Goal: Task Accomplishment & Management: Manage account settings

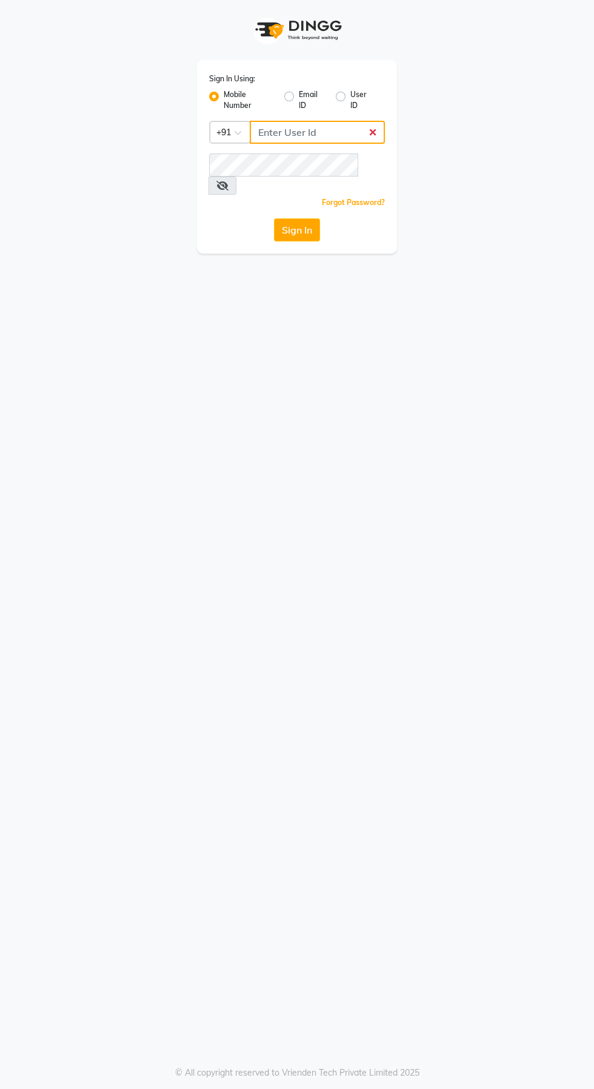
type input "9655301000"
click at [274, 218] on button "Sign In" at bounding box center [297, 229] width 46 height 23
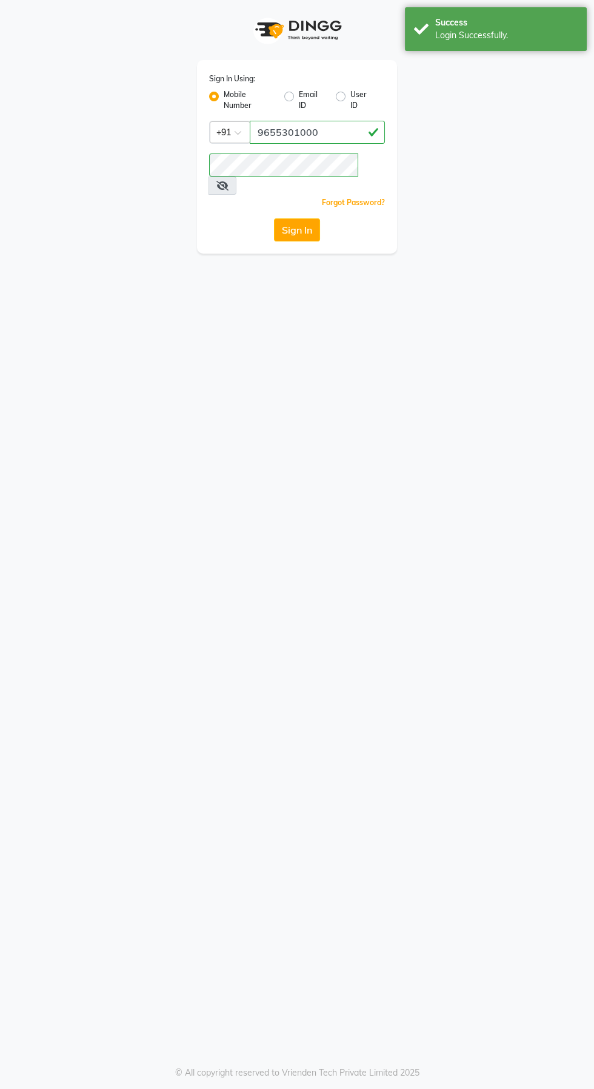
click at [289, 218] on button "Sign In" at bounding box center [297, 229] width 46 height 23
click at [288, 221] on button "Sign In" at bounding box center [297, 229] width 46 height 23
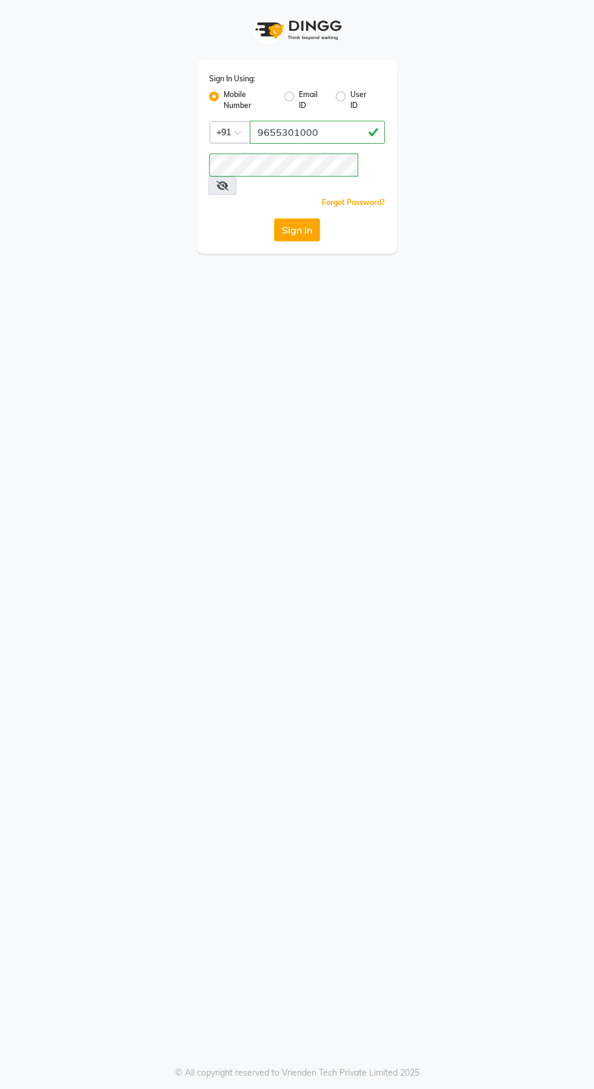
click at [294, 218] on button "Sign In" at bounding box center [297, 229] width 46 height 23
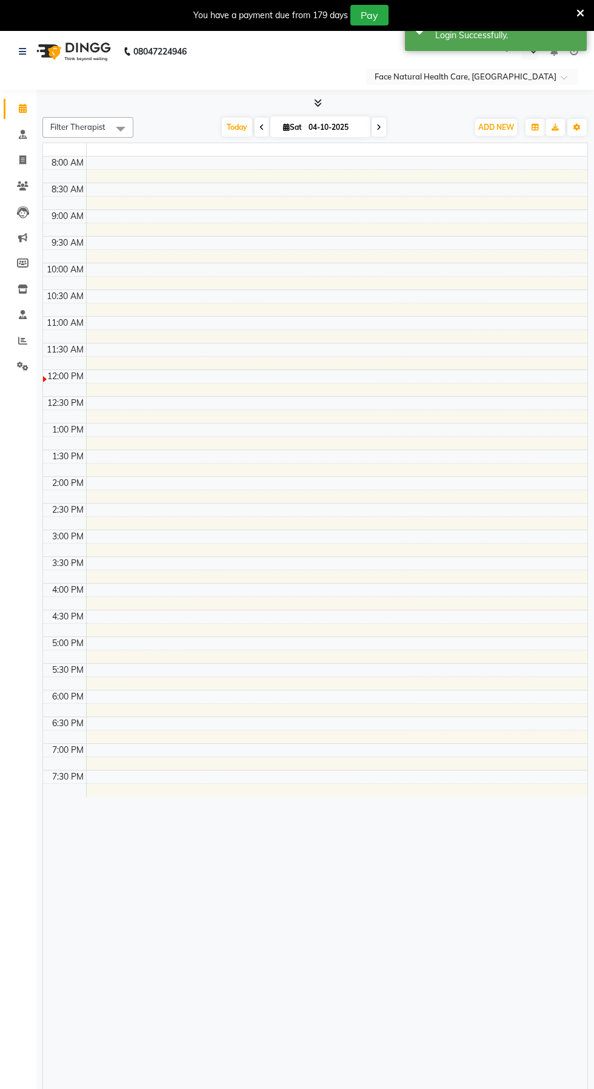
select select "en"
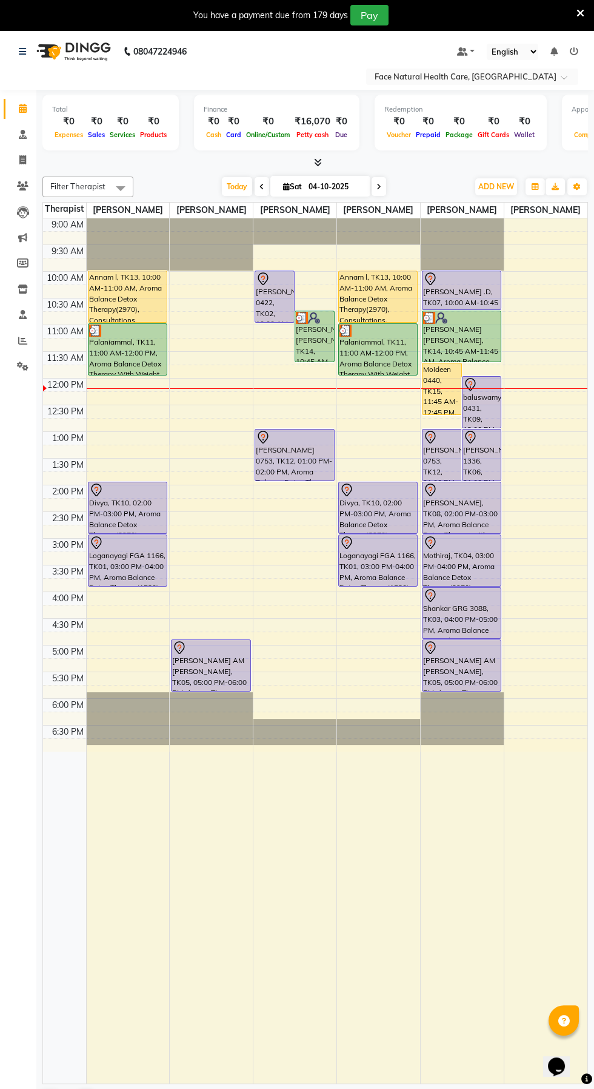
click at [263, 314] on div "[PERSON_NAME] 0422, TK02, 10:00 AM-11:00 AM, Aroma Balance Detox Therapy with H…" at bounding box center [274, 296] width 39 height 51
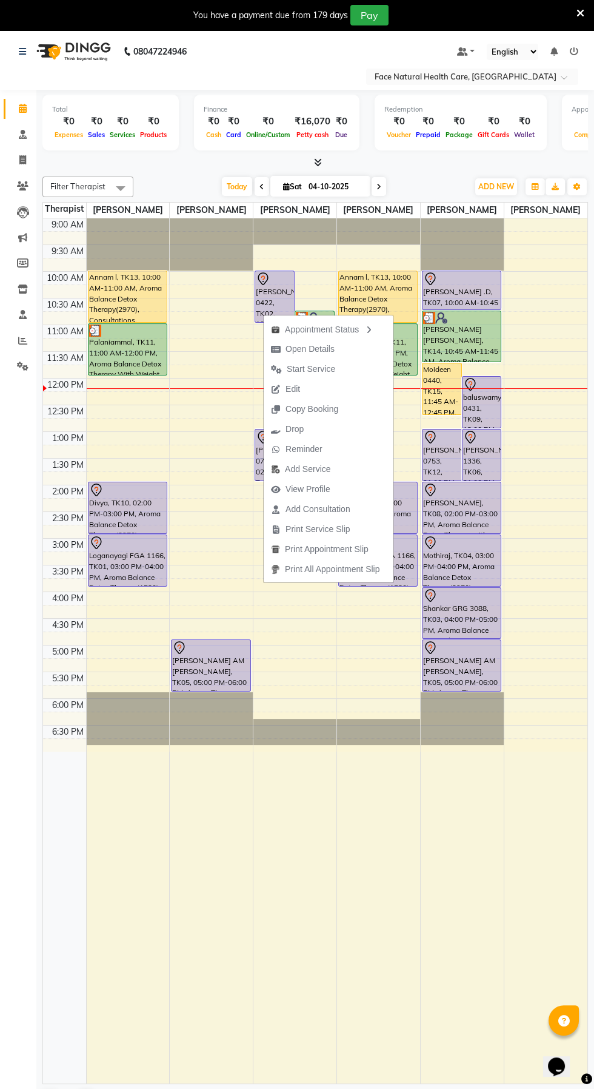
click at [355, 345] on button "Open Details" at bounding box center [329, 349] width 130 height 20
select select "7"
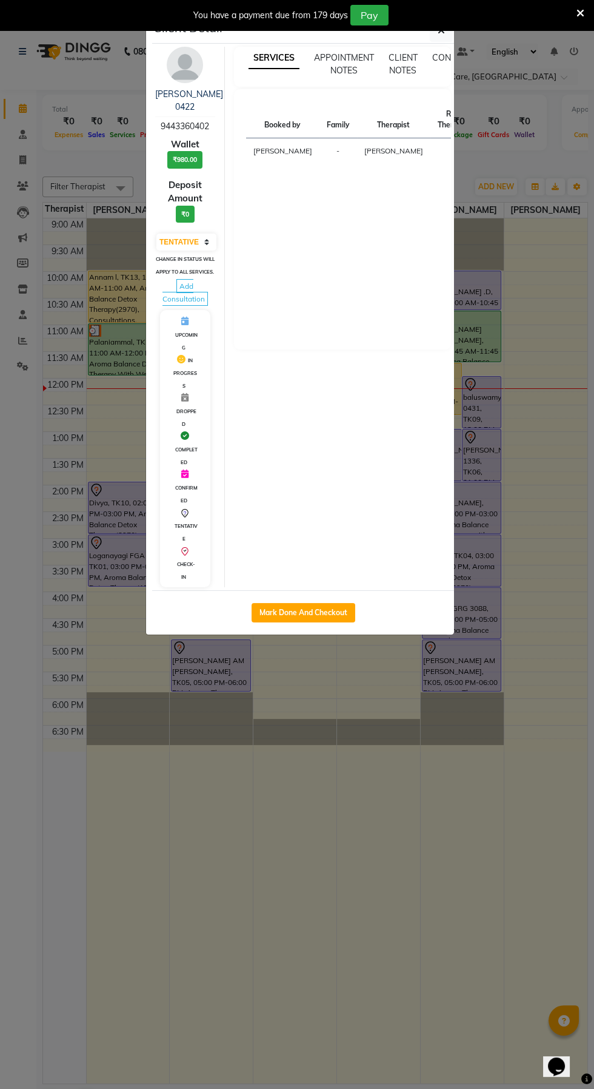
click at [332, 620] on button "Mark Done And Checkout" at bounding box center [304, 612] width 104 height 19
select select "service"
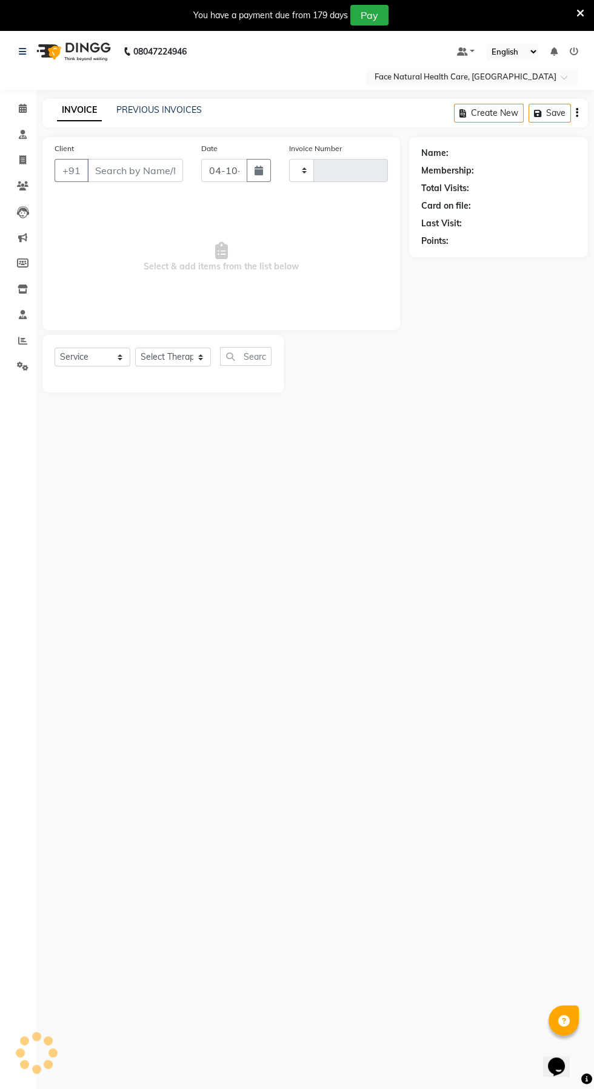
type input "1593"
select select "5675"
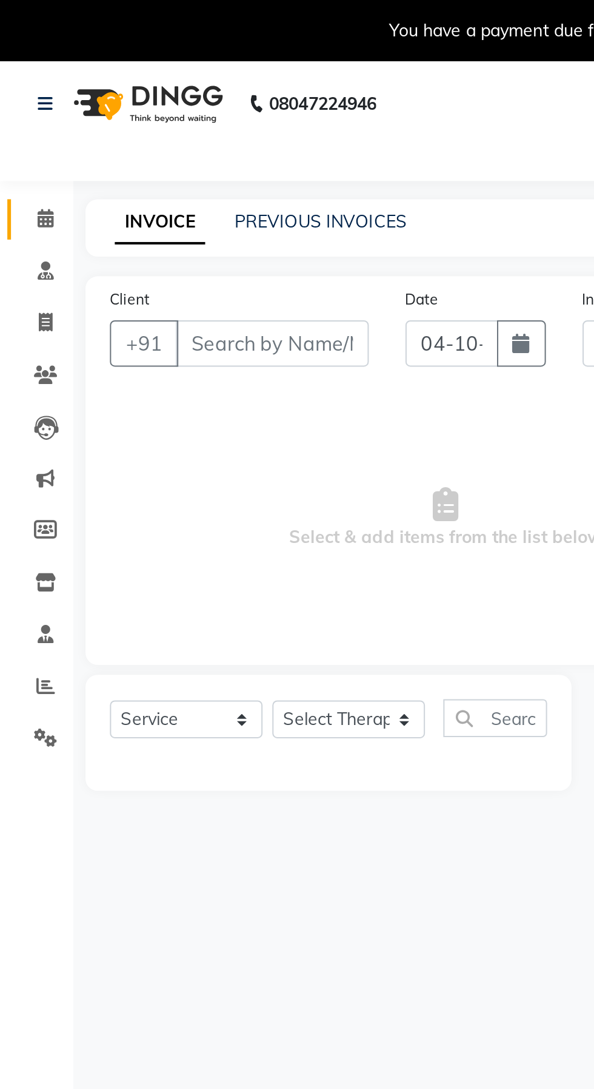
click at [22, 101] on link "Calendar" at bounding box center [18, 109] width 29 height 20
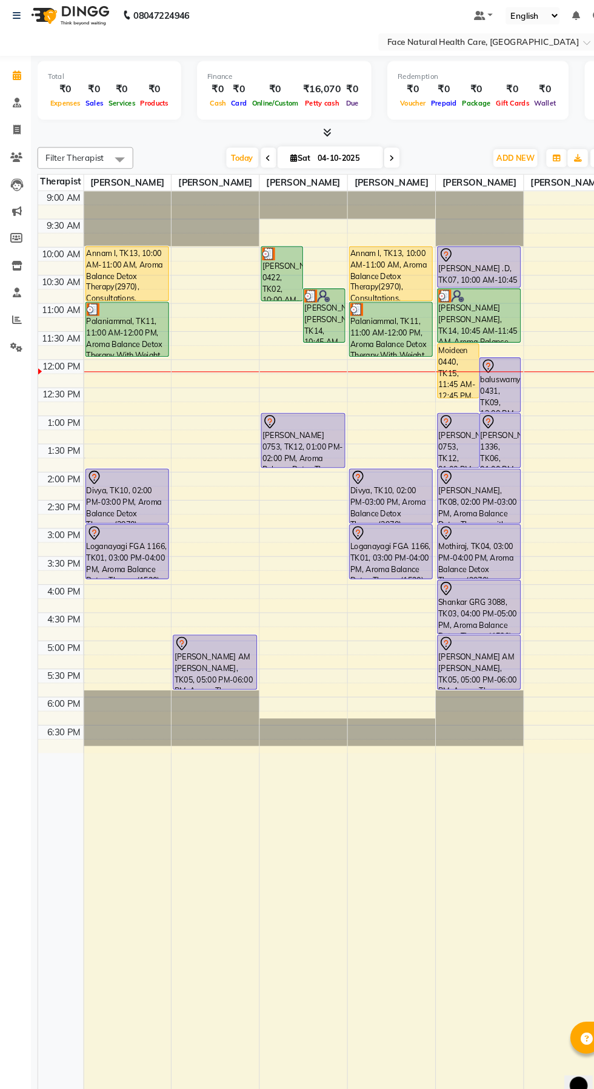
scroll to position [1, 0]
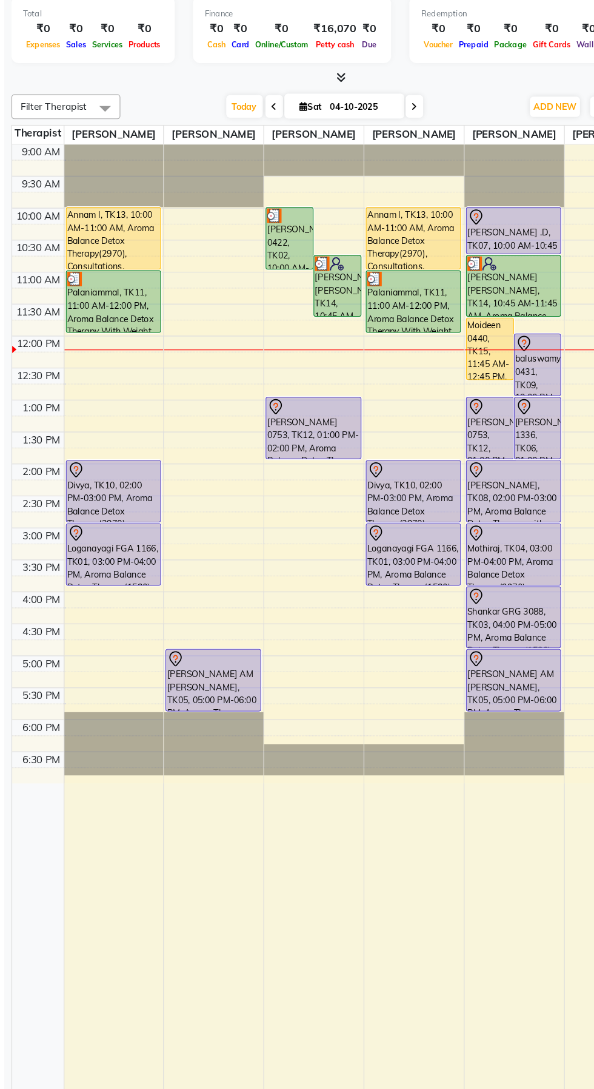
click at [308, 570] on td at bounding box center [337, 562] width 502 height 13
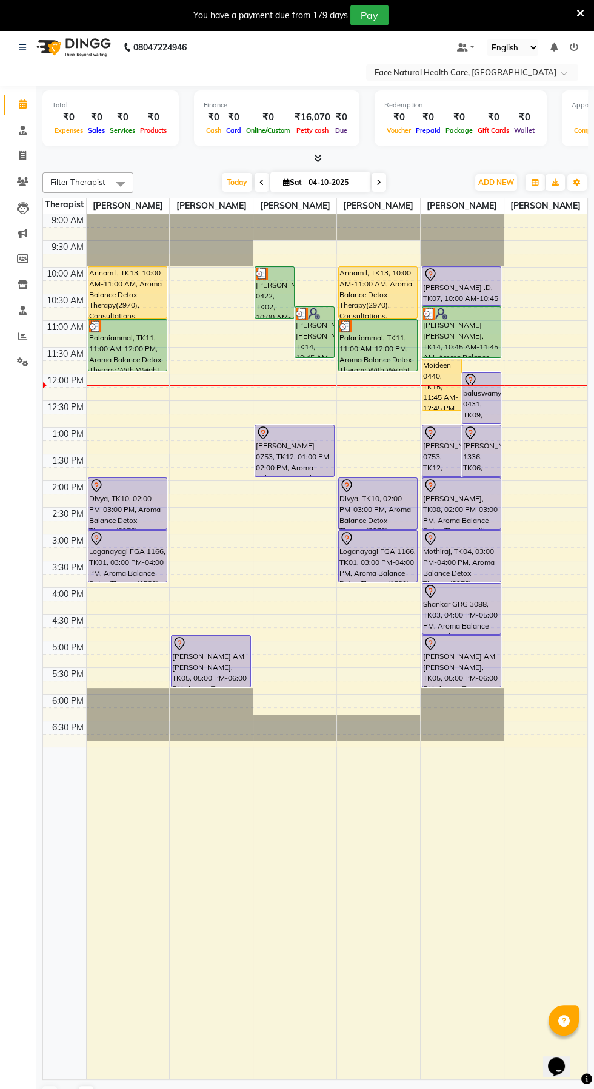
click at [280, 538] on td at bounding box center [337, 540] width 502 height 13
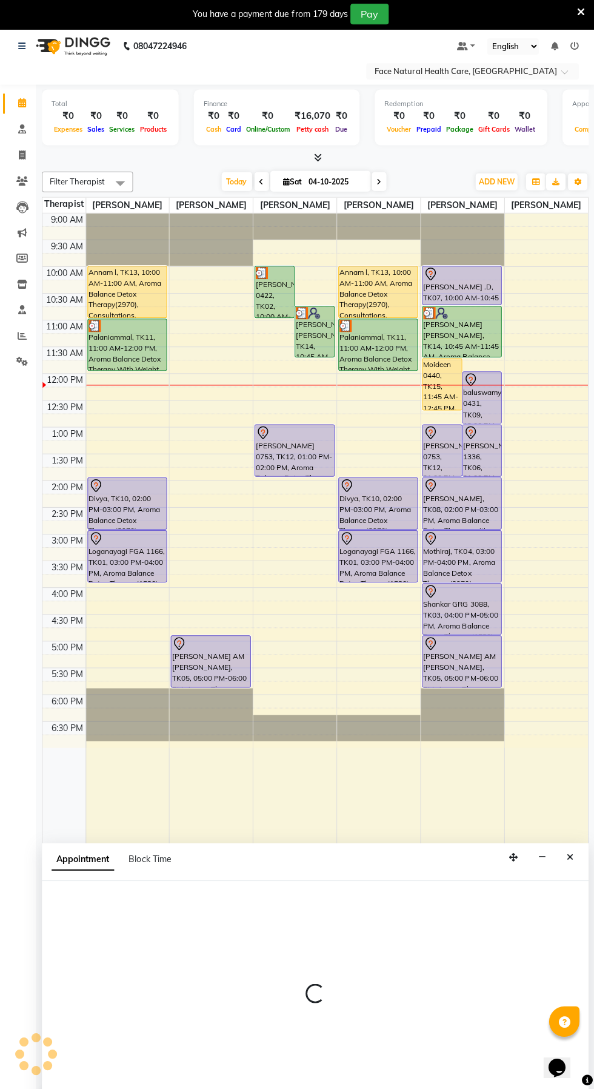
select select "38864"
select select "tentative"
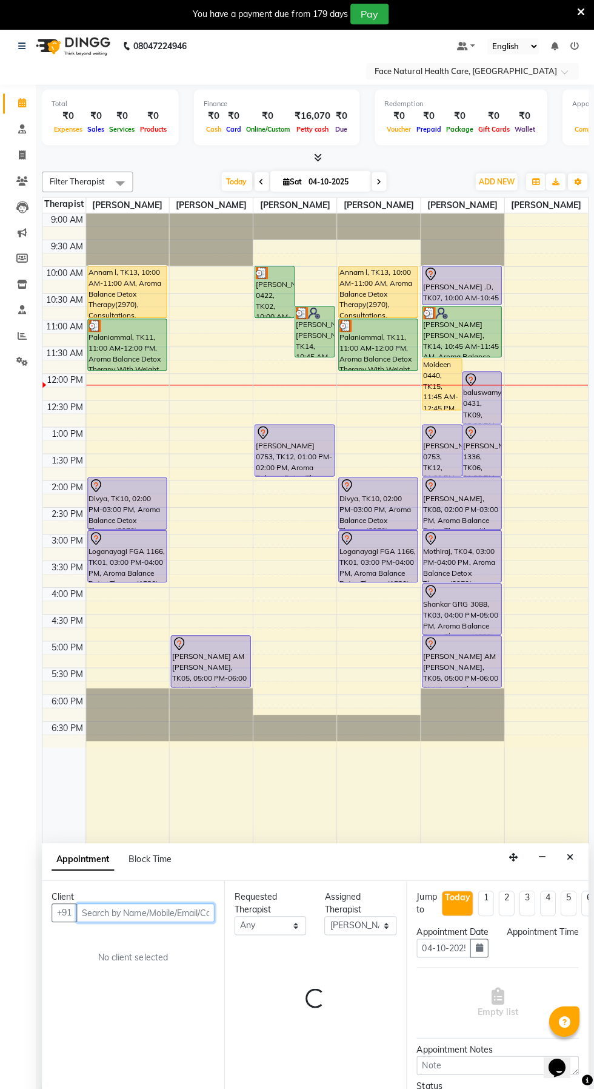
select select "885"
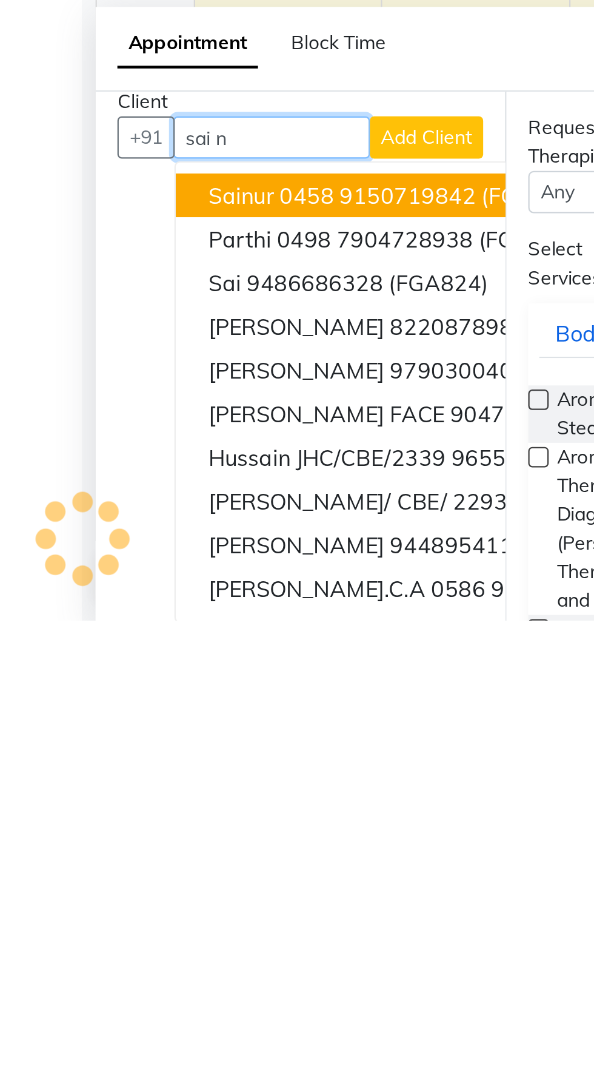
scroll to position [0, 0]
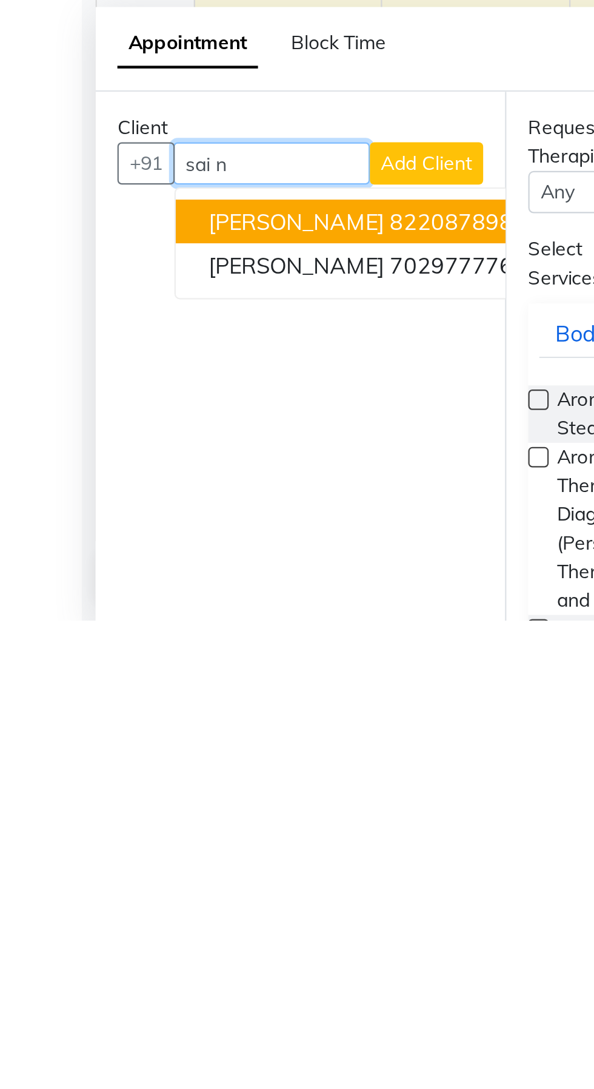
click at [177, 930] on ngb-highlight "7029777760" at bounding box center [203, 931] width 61 height 12
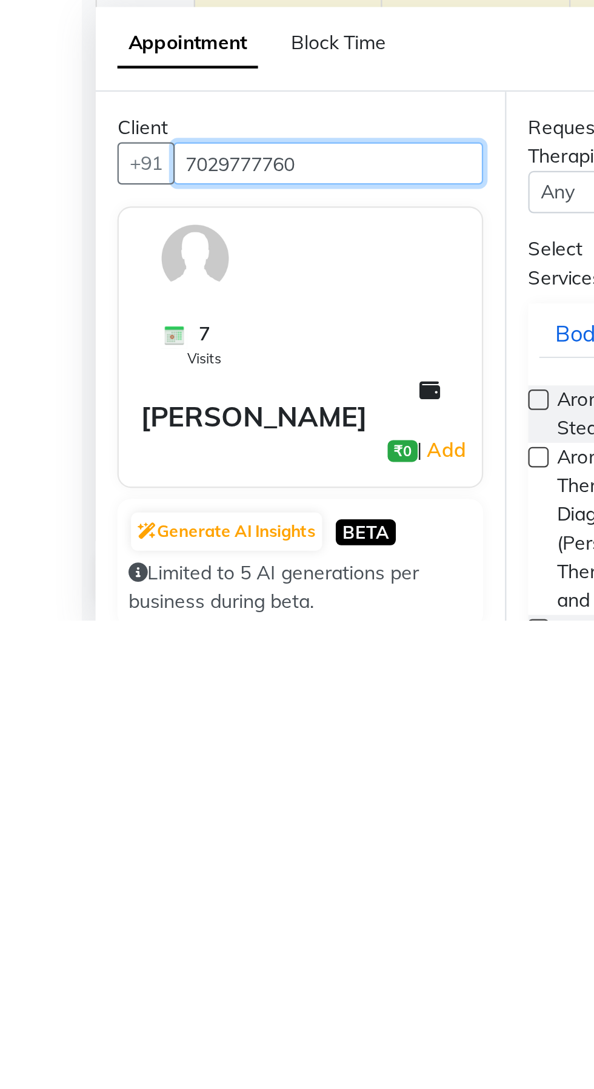
scroll to position [30, 0]
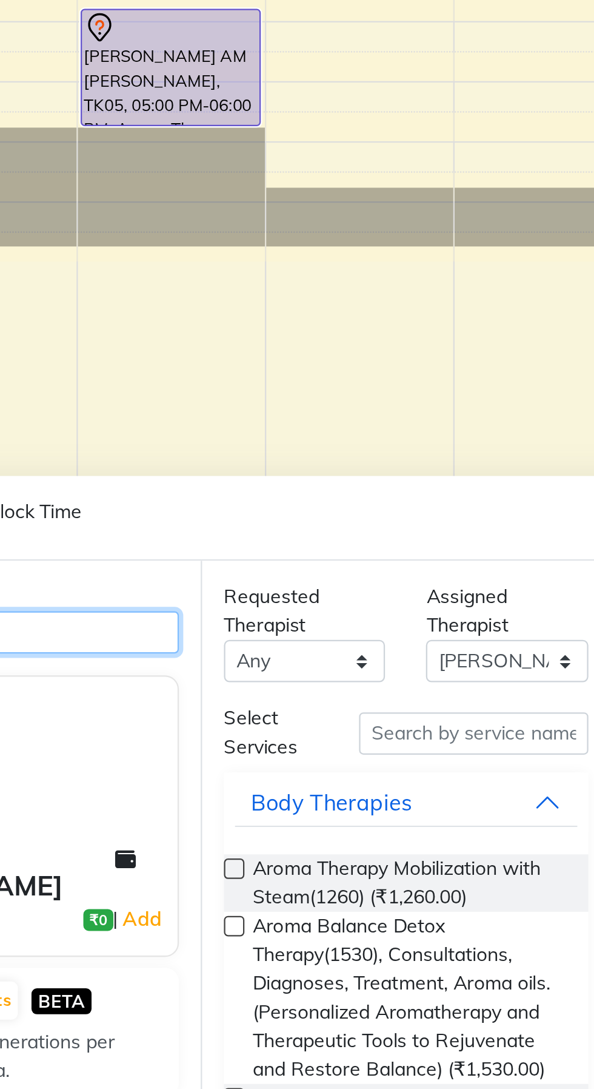
type input "7029777760"
click at [316, 998] on span "Aroma Therapy Mobilization with Steam(1260) (₹1,260.00)" at bounding box center [317, 996] width 140 height 25
checkbox input "false"
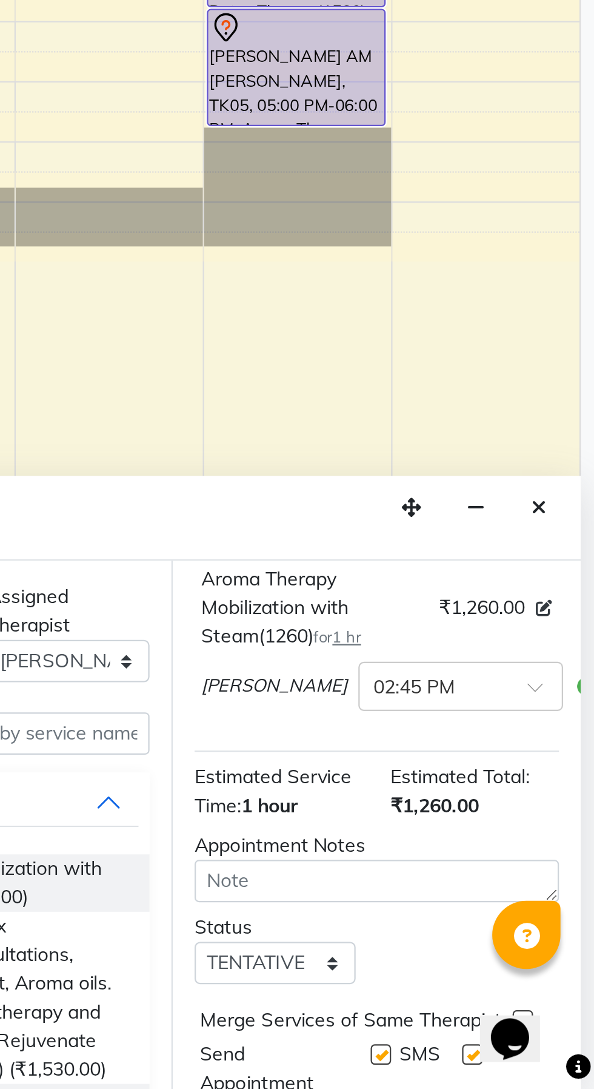
scroll to position [88, 0]
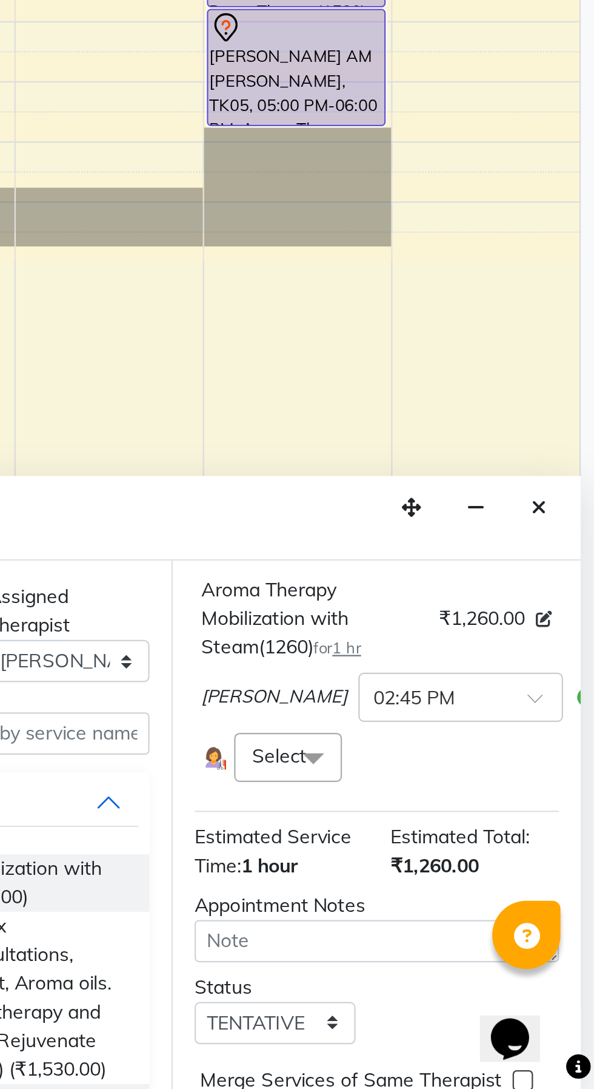
click at [463, 949] on span at bounding box center [469, 941] width 24 height 23
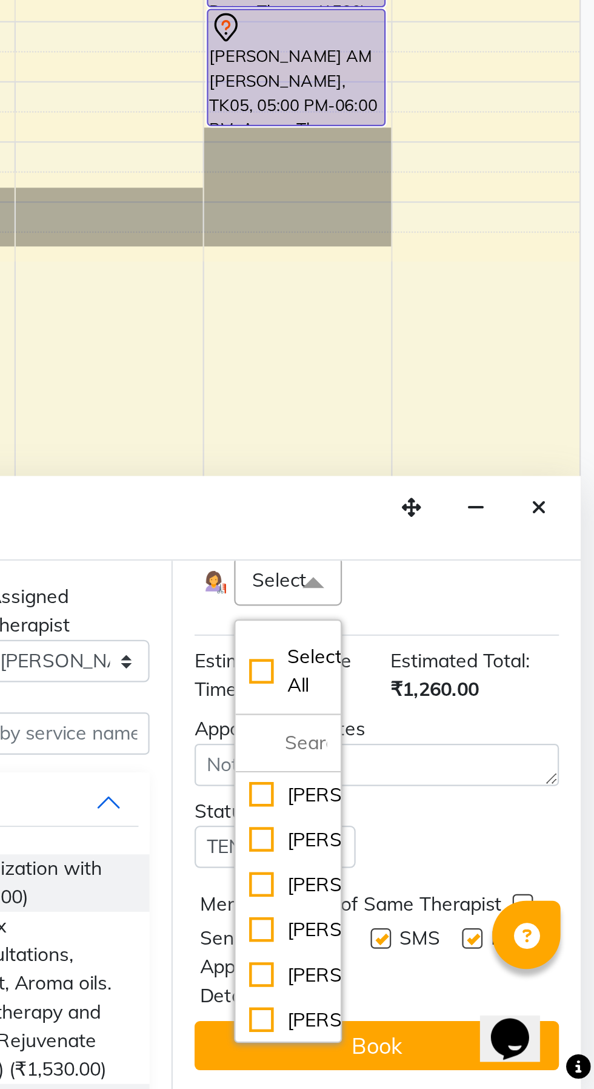
scroll to position [180, 0]
click at [452, 984] on div "[PERSON_NAME]" at bounding box center [458, 978] width 35 height 13
checkbox input "true"
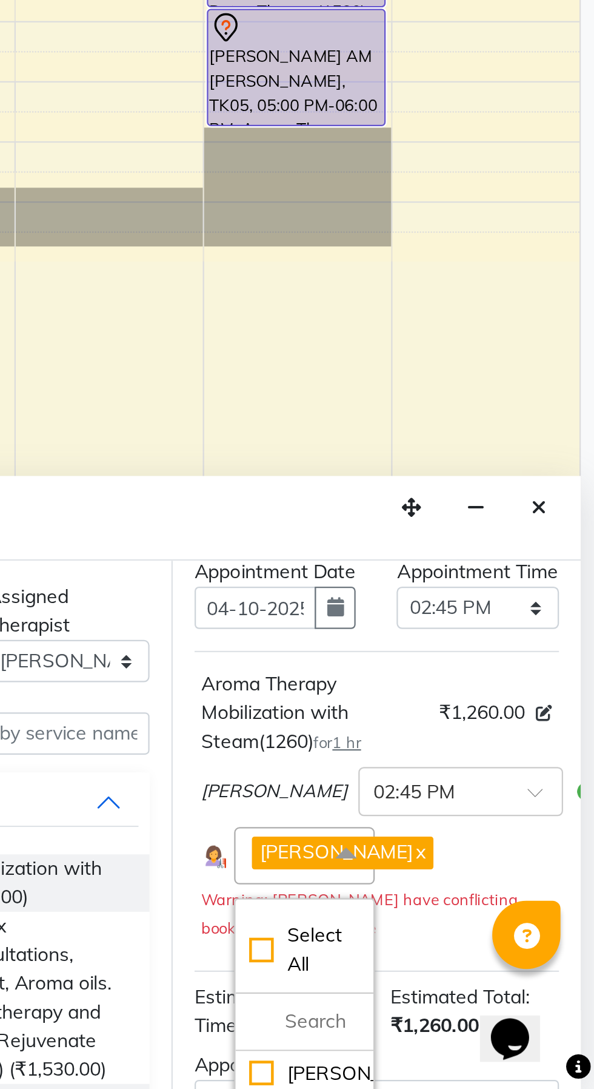
scroll to position [45, 0]
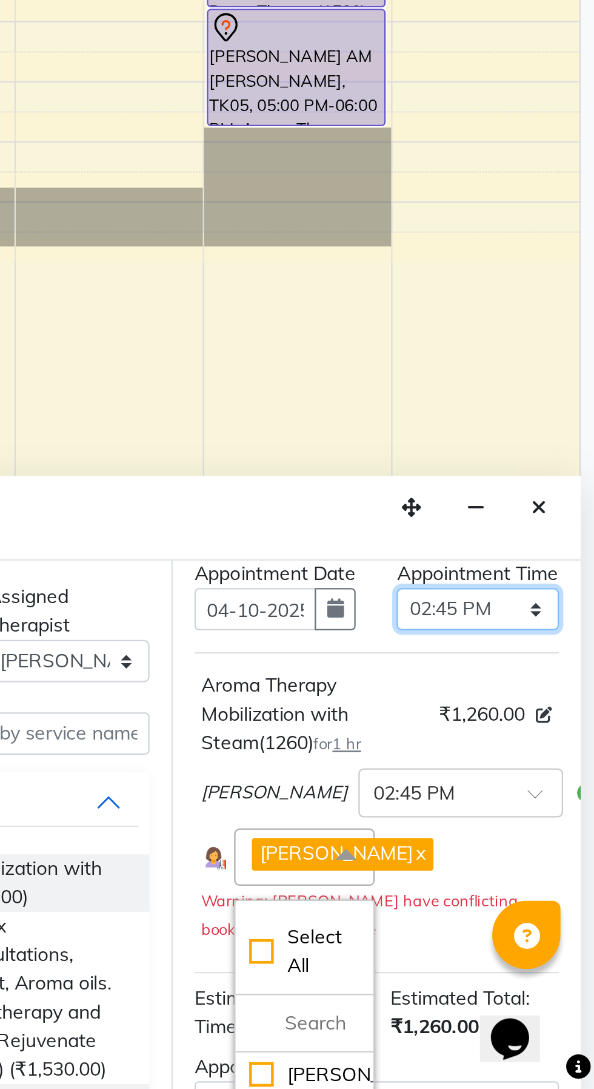
click at [562, 885] on select "Select 10:00 AM 10:15 AM 10:30 AM 10:45 AM 11:00 AM 11:15 AM 11:30 AM 11:45 AM …" at bounding box center [542, 875] width 72 height 19
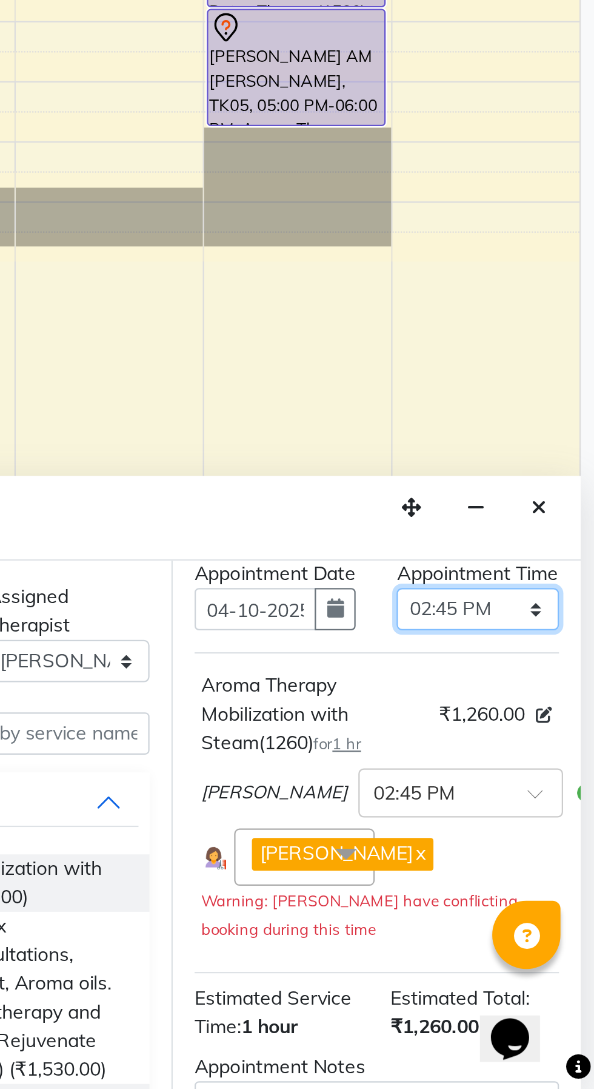
select select "915"
click at [506, 878] on select "Select 10:00 AM 10:15 AM 10:30 AM 10:45 AM 11:00 AM 11:15 AM 11:30 AM 11:45 AM …" at bounding box center [542, 875] width 72 height 19
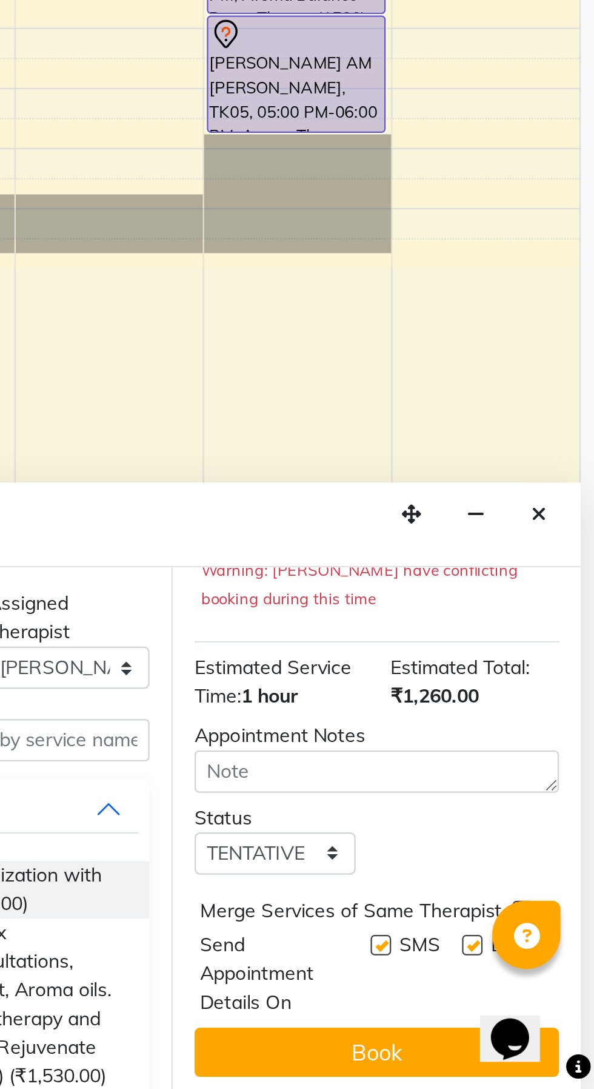
scroll to position [30, 0]
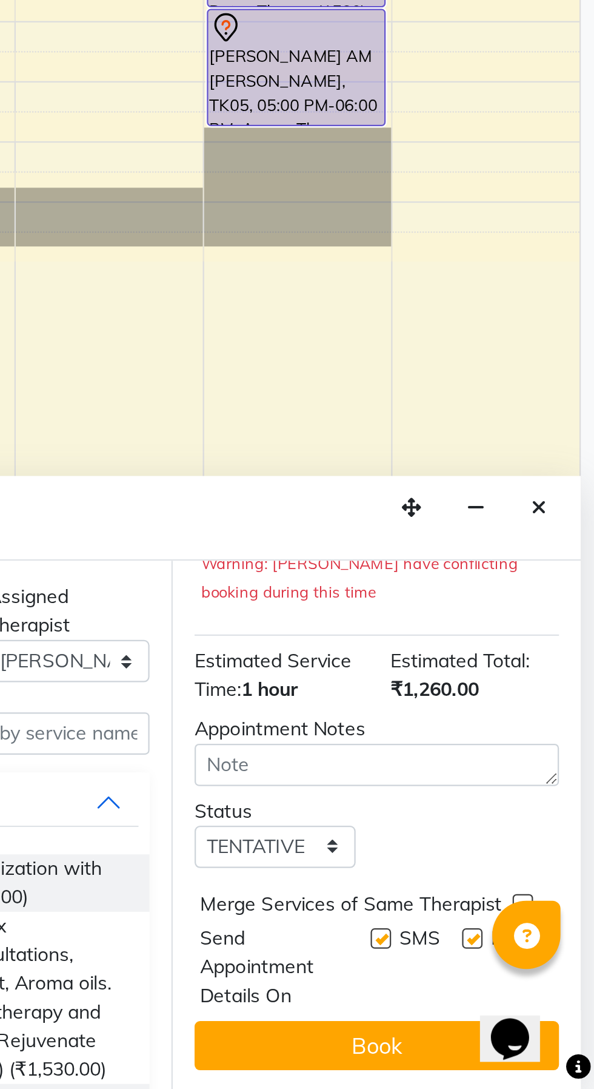
click at [506, 1075] on button "Book" at bounding box center [498, 1069] width 162 height 22
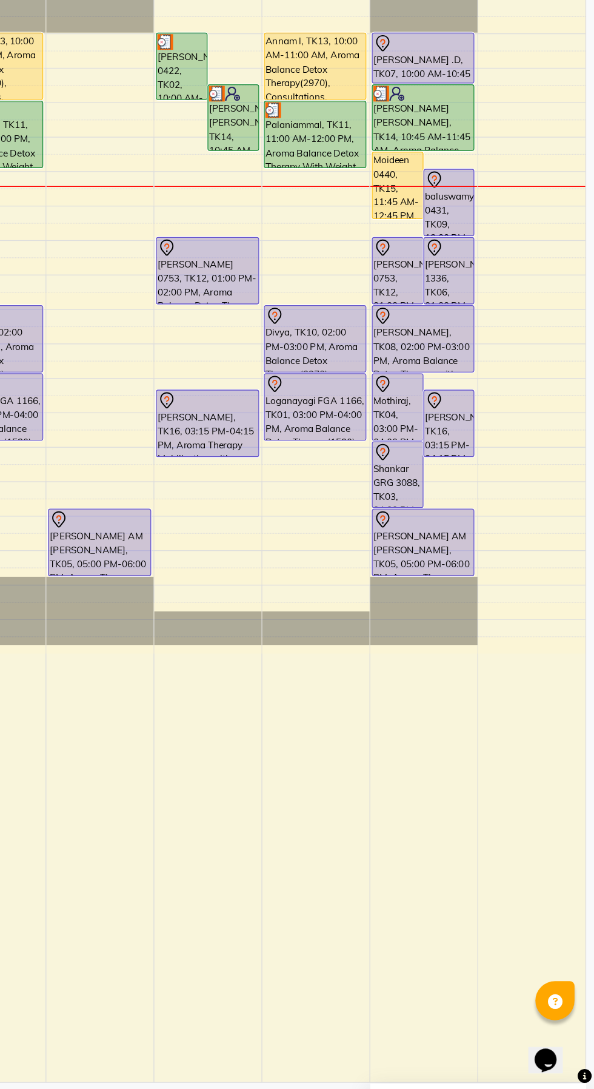
scroll to position [0, 0]
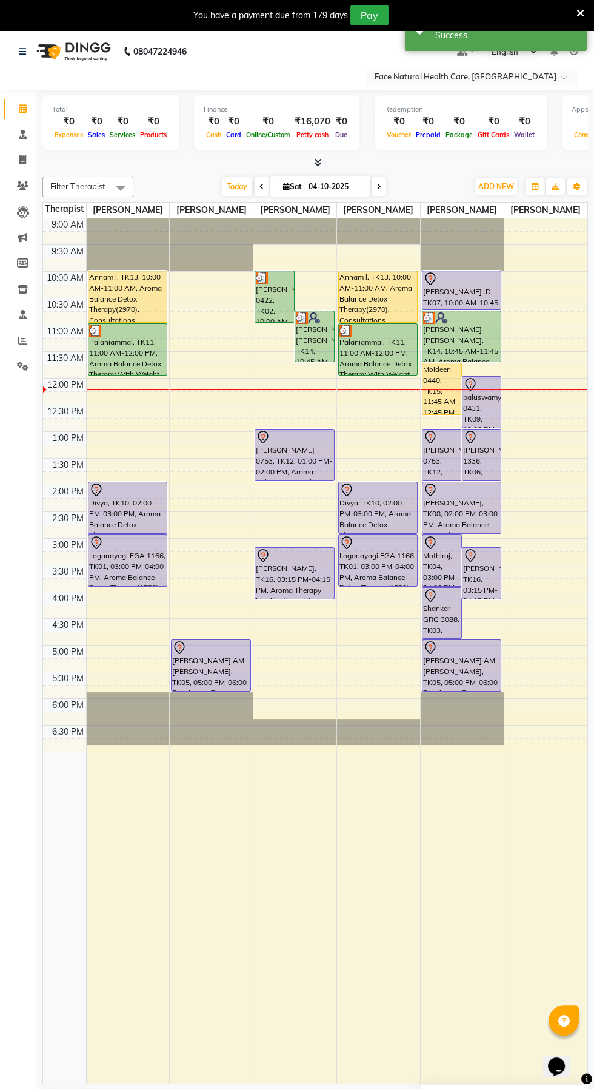
select select "38864"
select select "tentative"
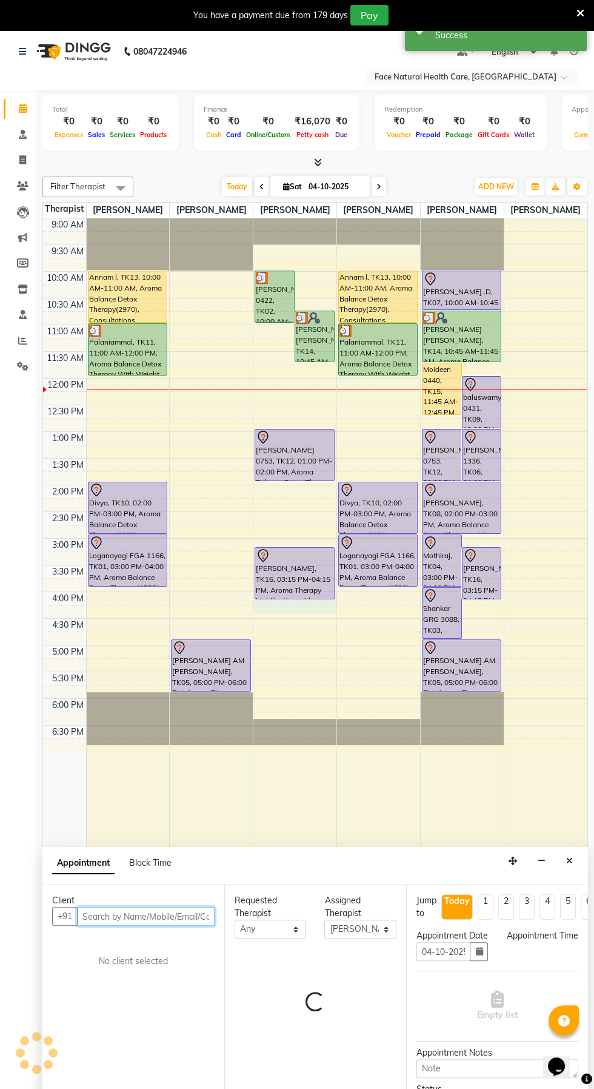
select select "975"
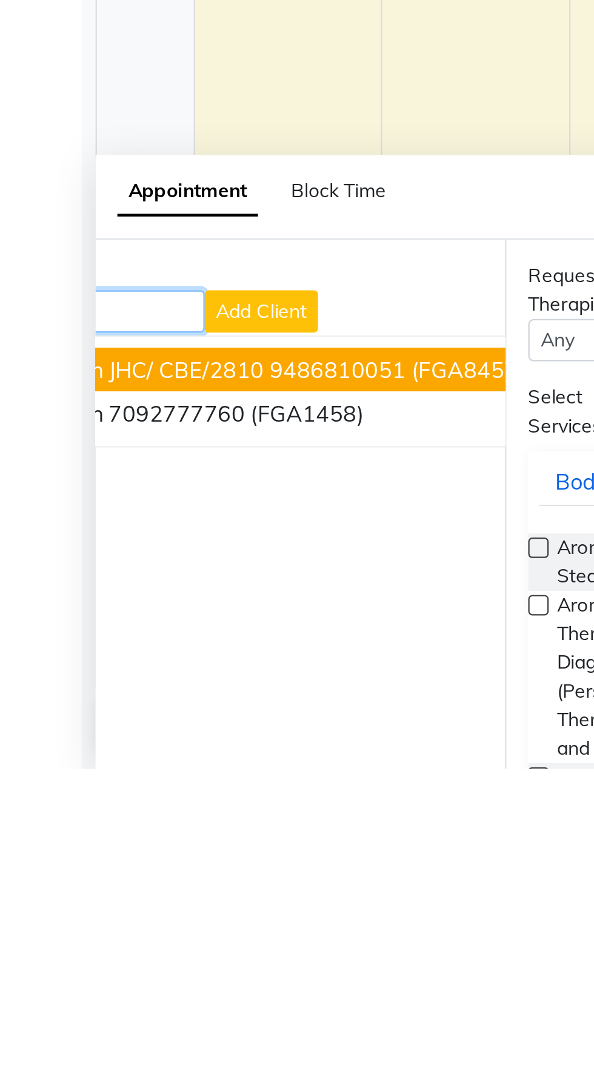
scroll to position [0, 75]
click at [140, 936] on button "Varun 7092777760 (FGA1458)" at bounding box center [124, 930] width 240 height 19
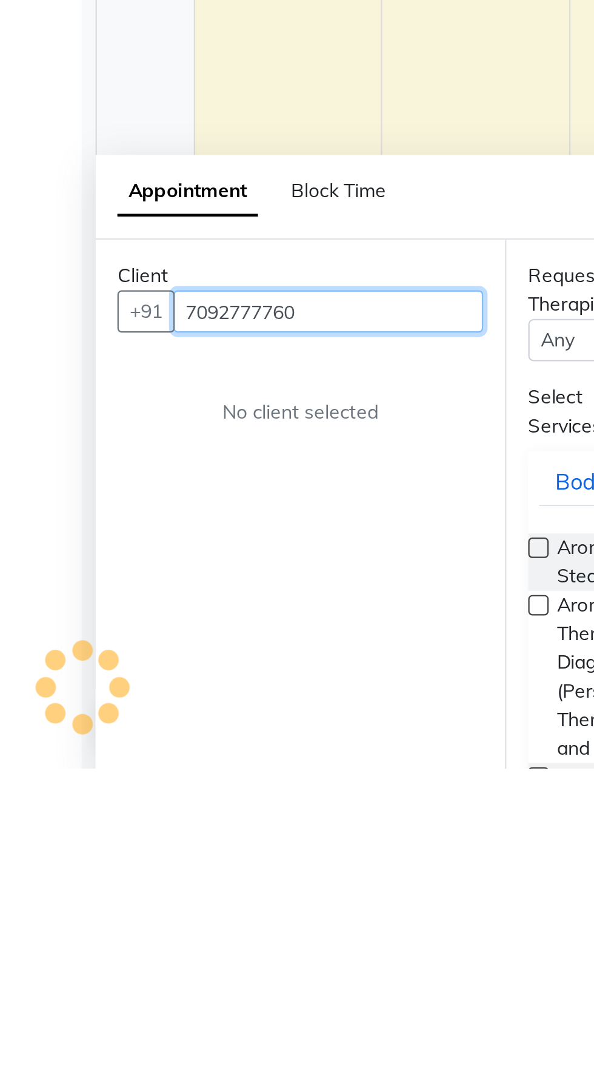
scroll to position [0, 0]
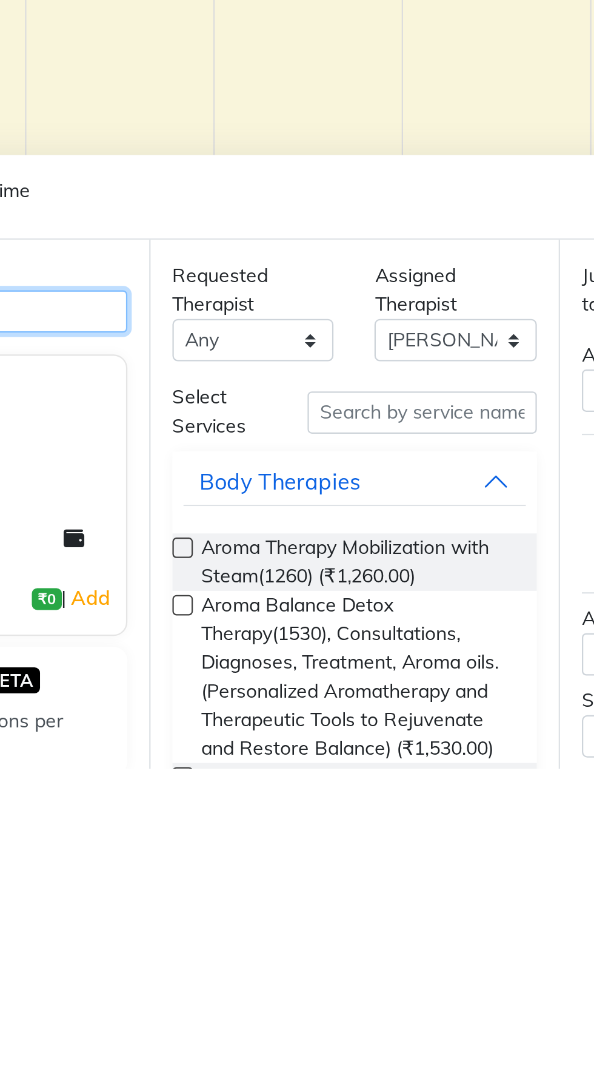
type input "7092777760"
click at [331, 994] on span "Aroma Therapy Mobilization with Steam(1260) (₹1,260.00)" at bounding box center [317, 996] width 140 height 25
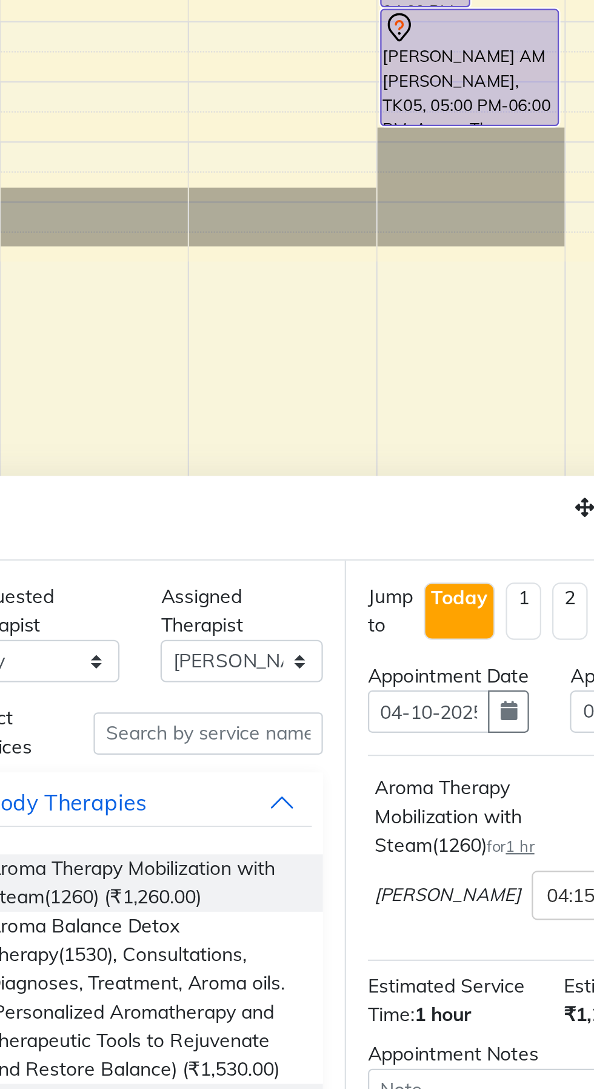
checkbox input "false"
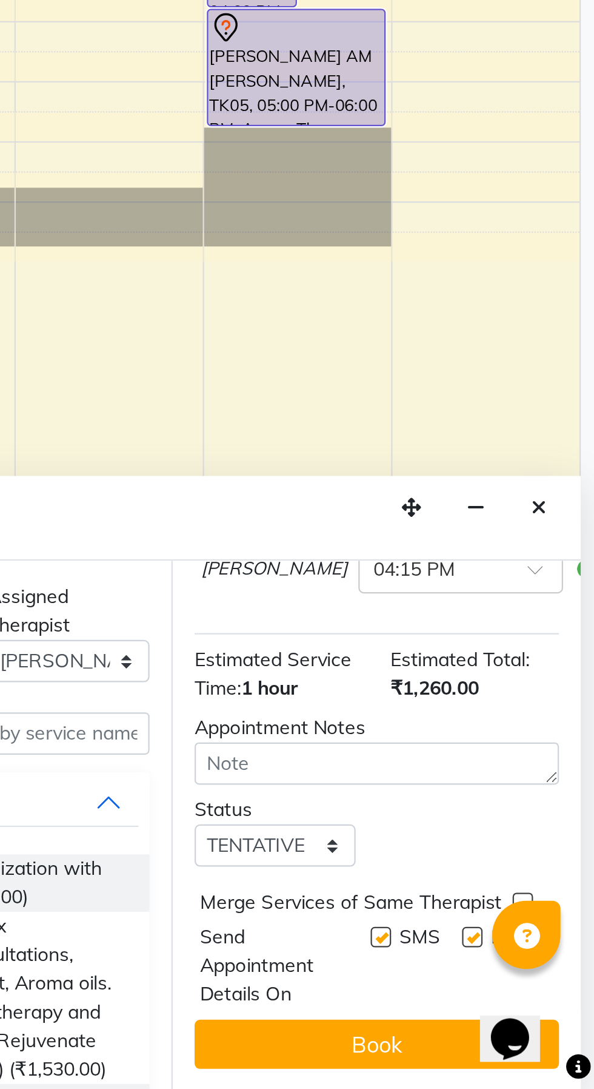
scroll to position [159, 0]
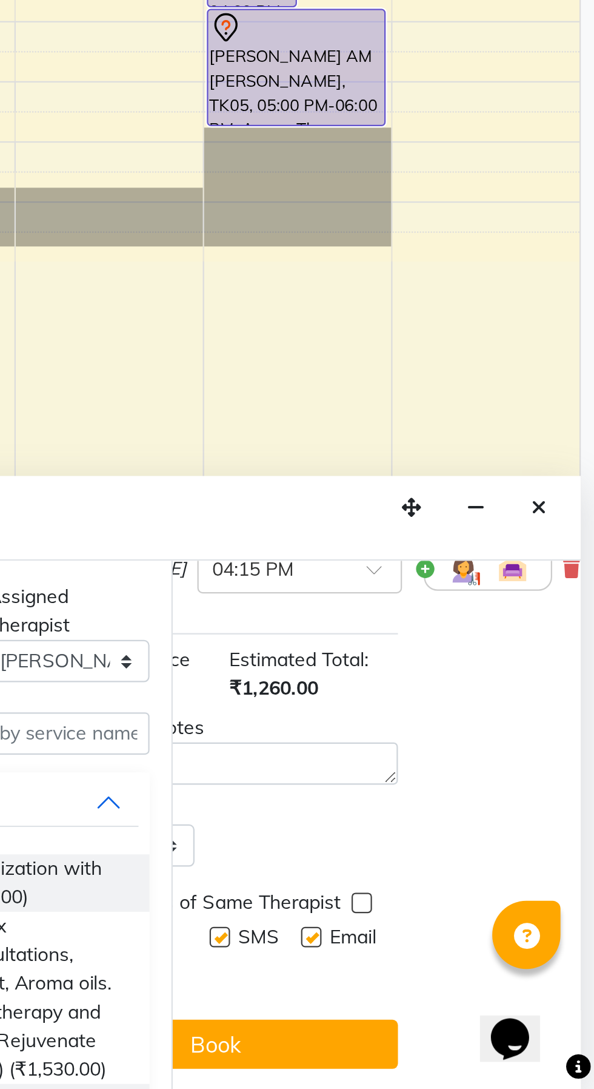
click at [529, 856] on img at bounding box center [536, 857] width 15 height 15
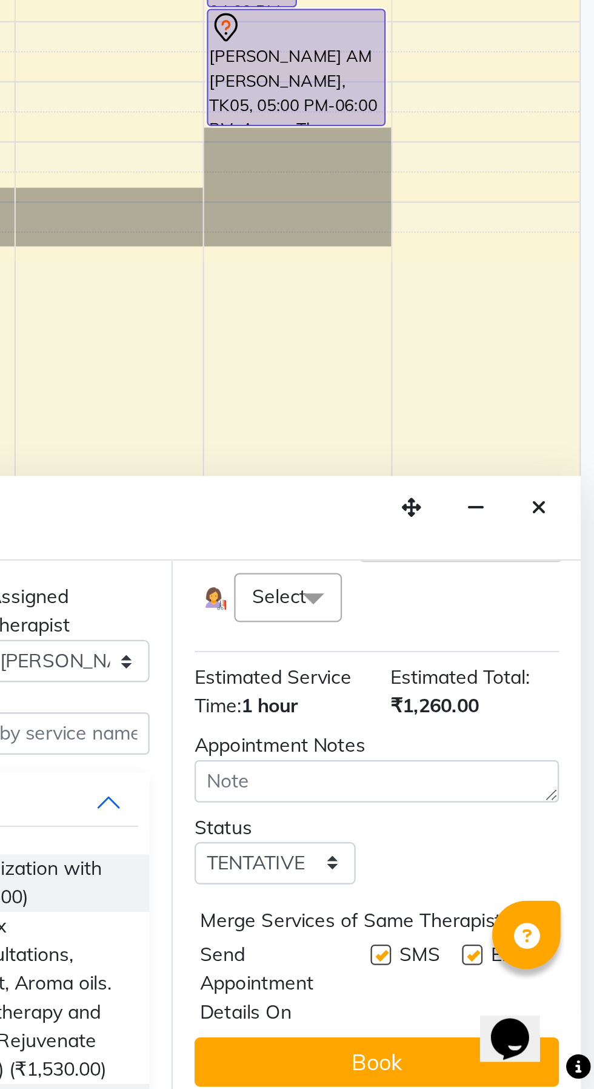
click at [462, 883] on span at bounding box center [469, 870] width 24 height 23
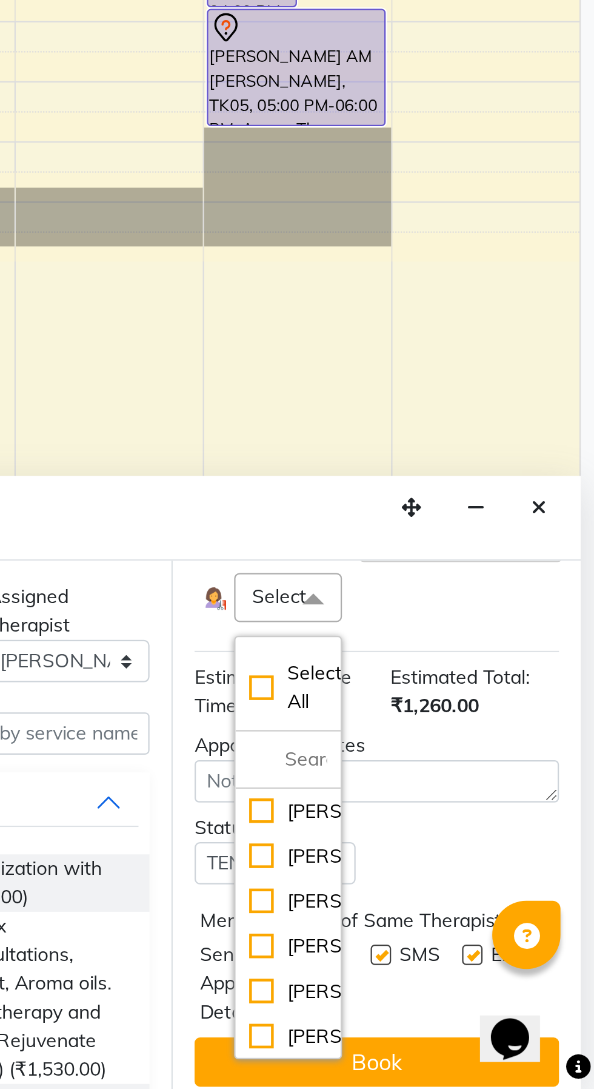
scroll to position [180, 0]
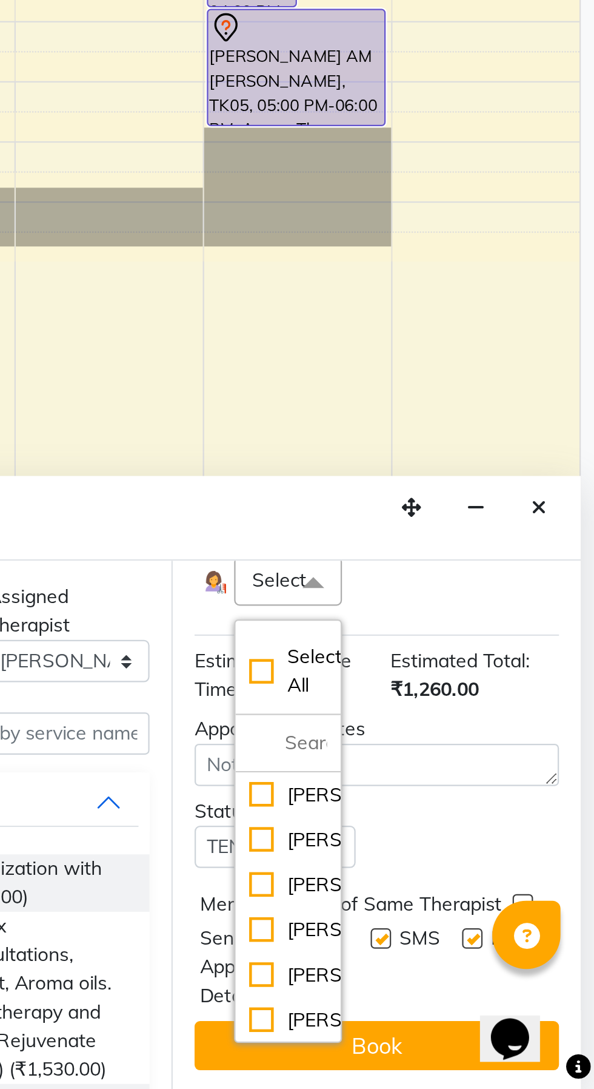
click at [454, 984] on div "[PERSON_NAME]" at bounding box center [458, 978] width 35 height 13
checkbox input "true"
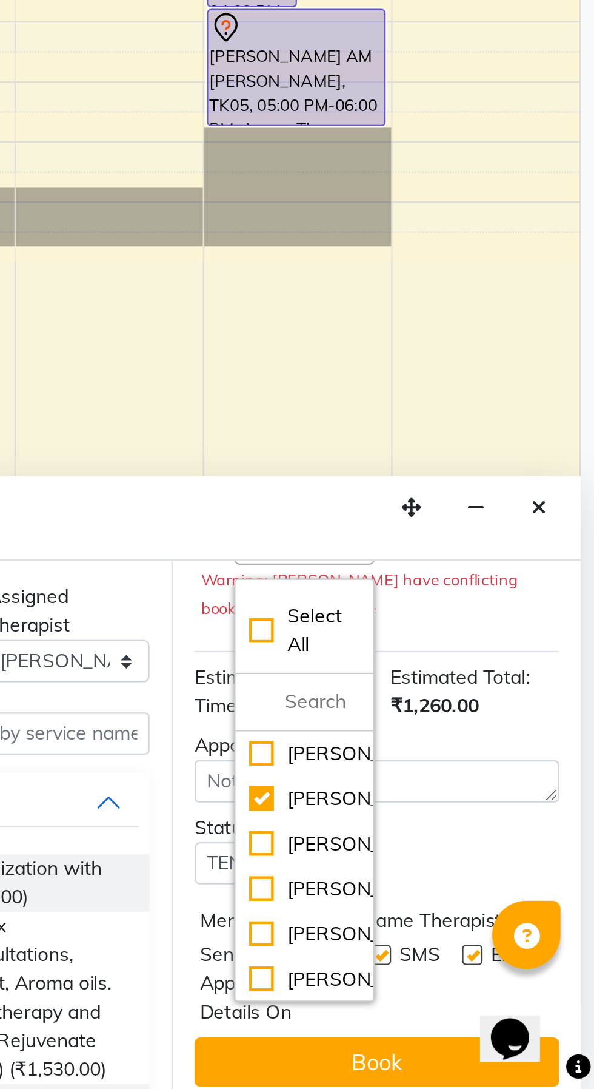
click at [526, 1061] on div "SMS" at bounding box center [515, 1042] width 41 height 38
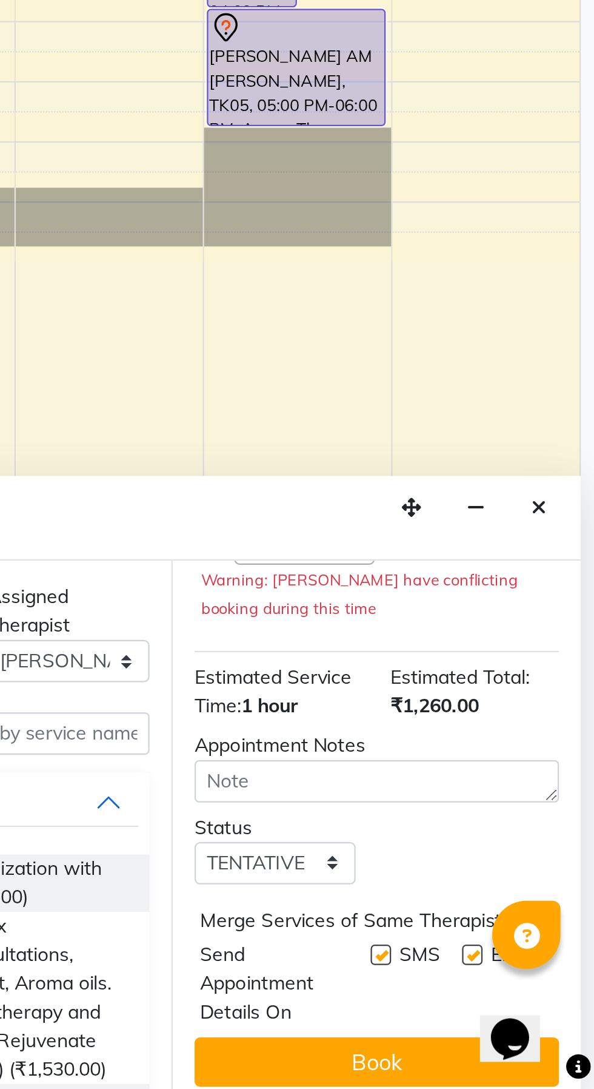
scroll to position [222, 0]
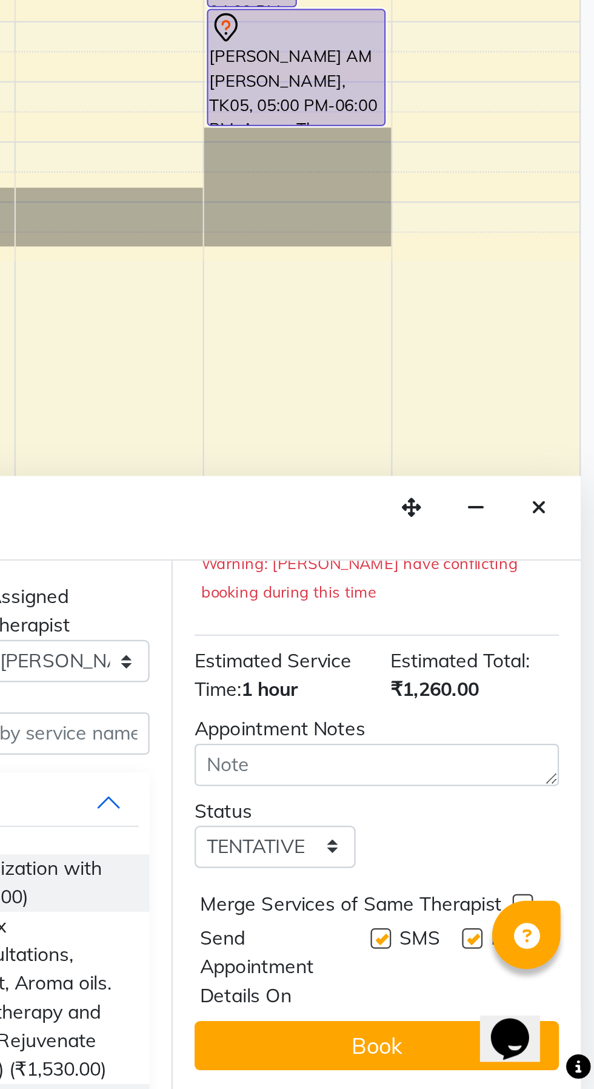
click at [523, 1069] on button "Book" at bounding box center [498, 1069] width 162 height 22
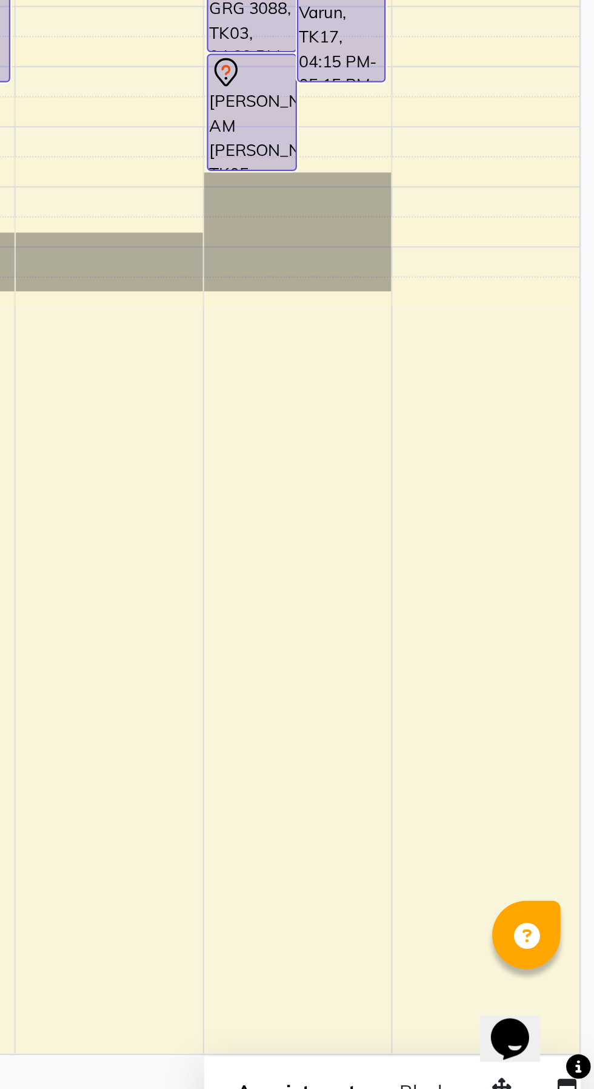
scroll to position [0, 0]
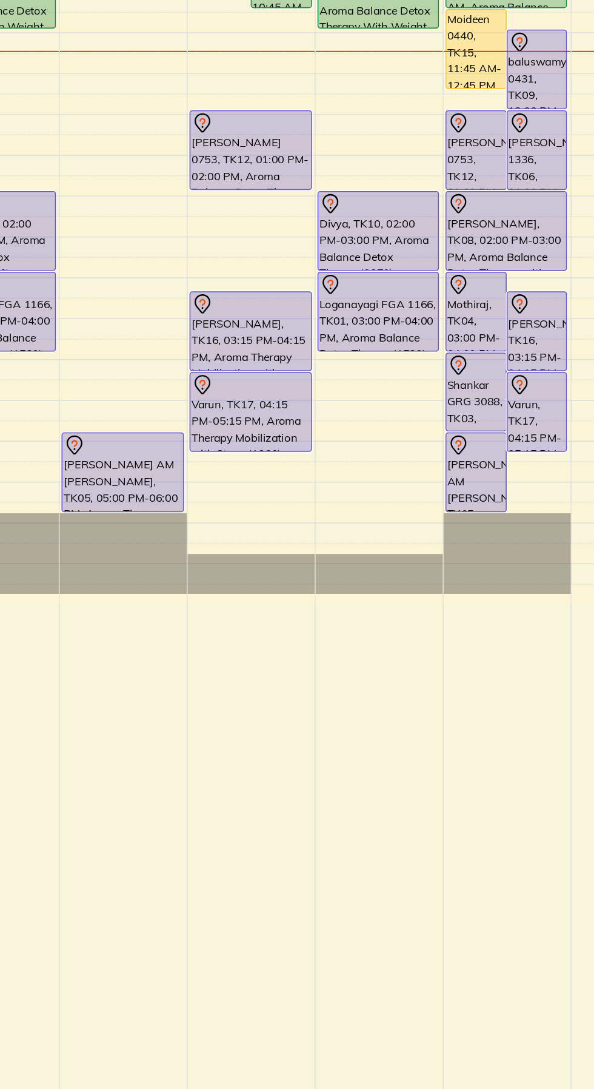
click at [432, 621] on div "Shankar GRG 3088, TK03, 04:00 PM-05:00 PM, Aroma Balance Detox Therapy(1530), C…" at bounding box center [442, 613] width 39 height 50
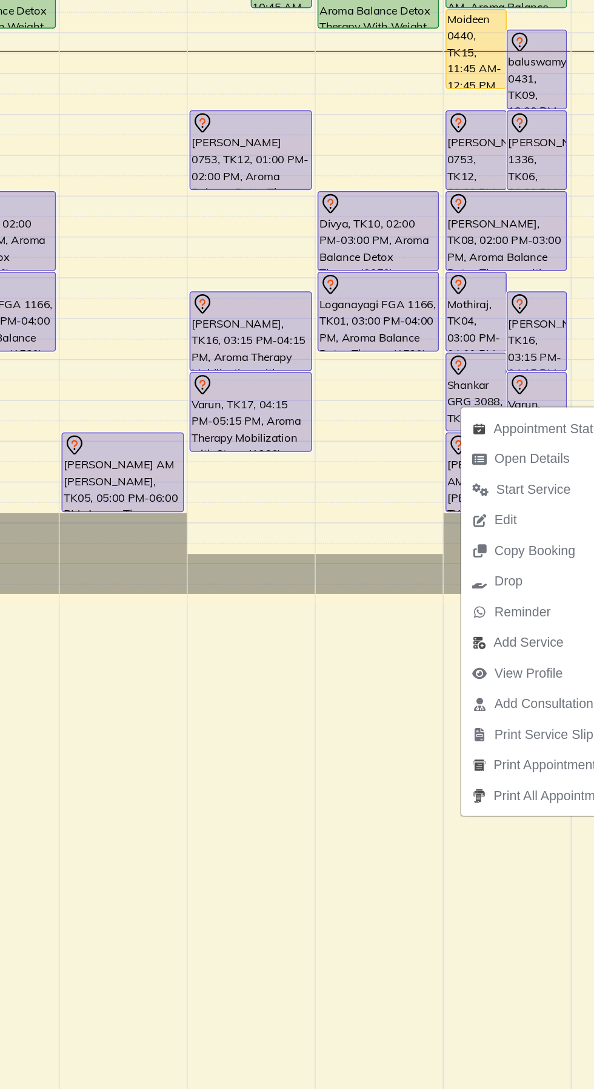
click at [466, 691] on span "Edit" at bounding box center [461, 696] width 15 height 13
select select "tentative"
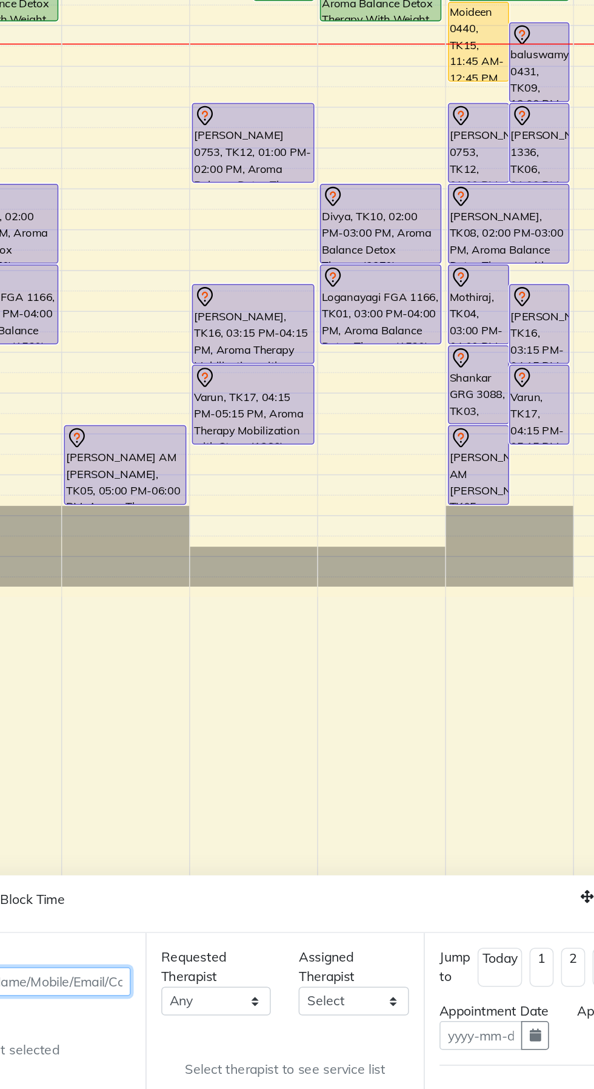
type input "04-10-2025"
select select "960"
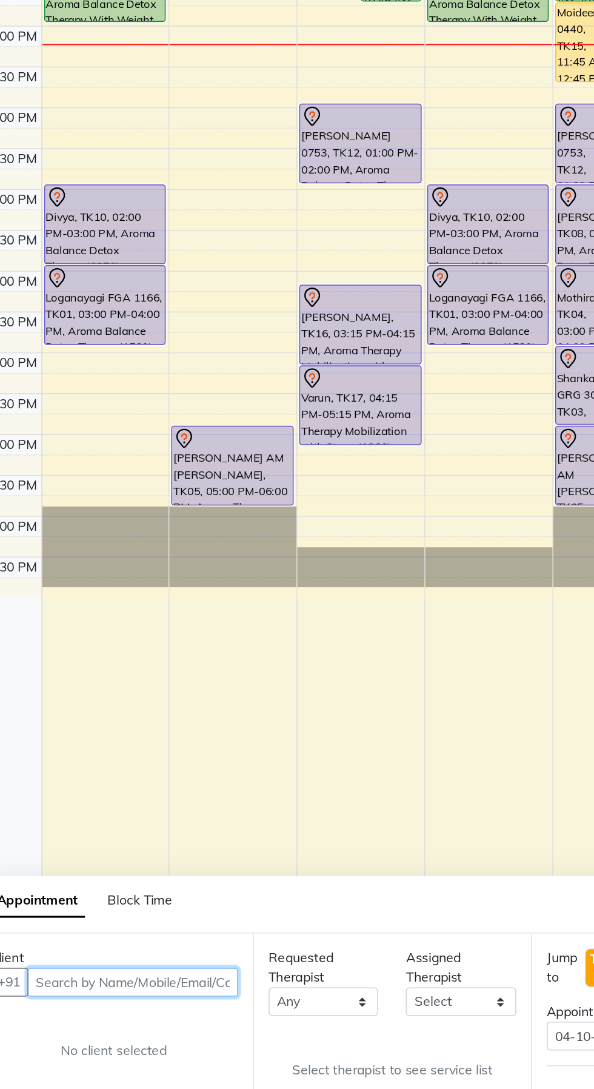
select select "50221"
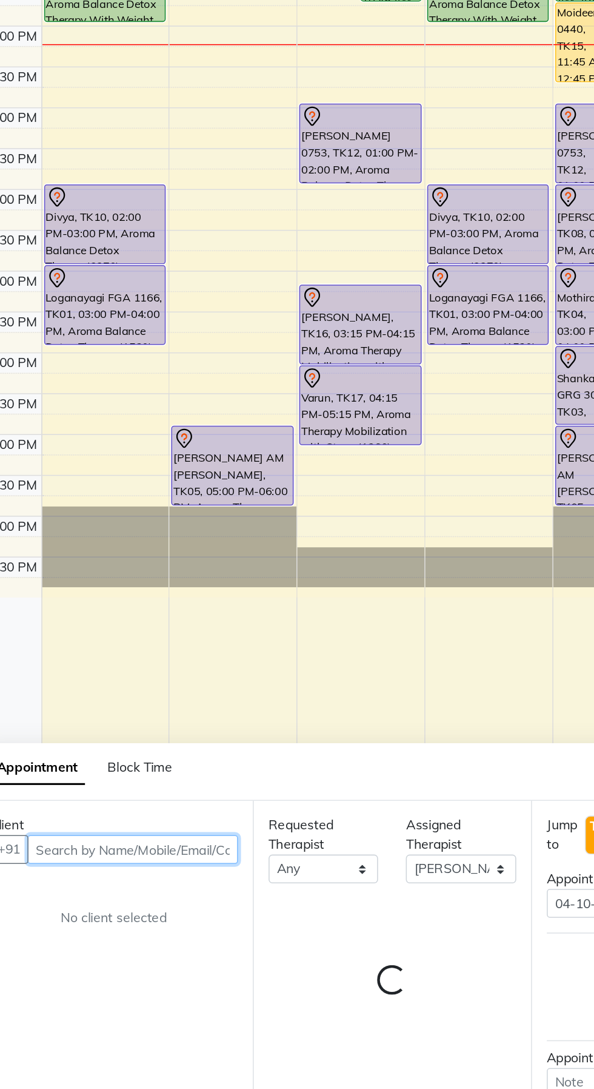
scroll to position [30, 0]
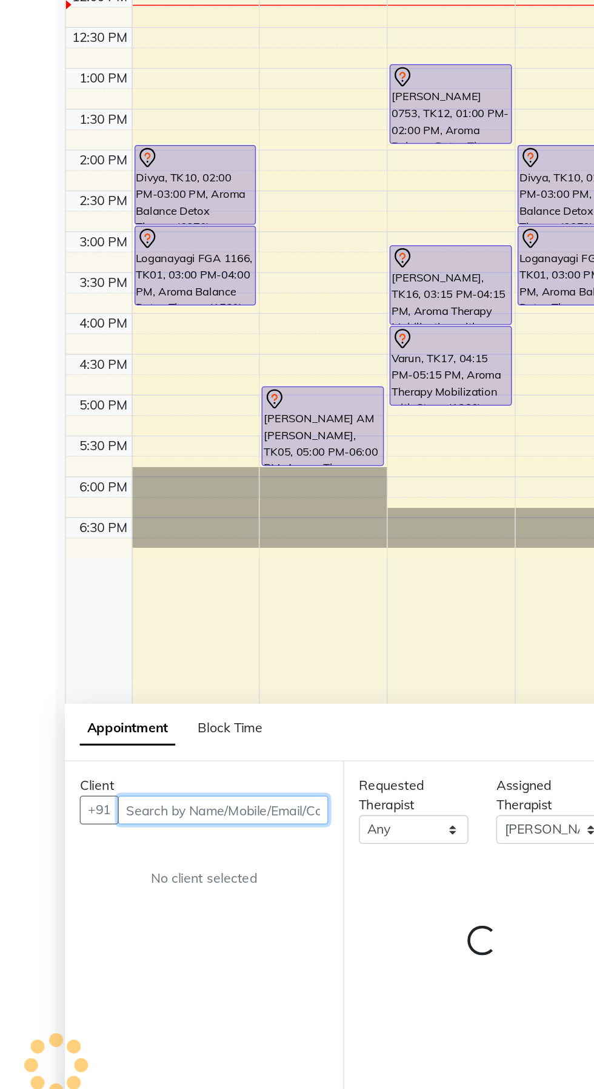
select select "2632"
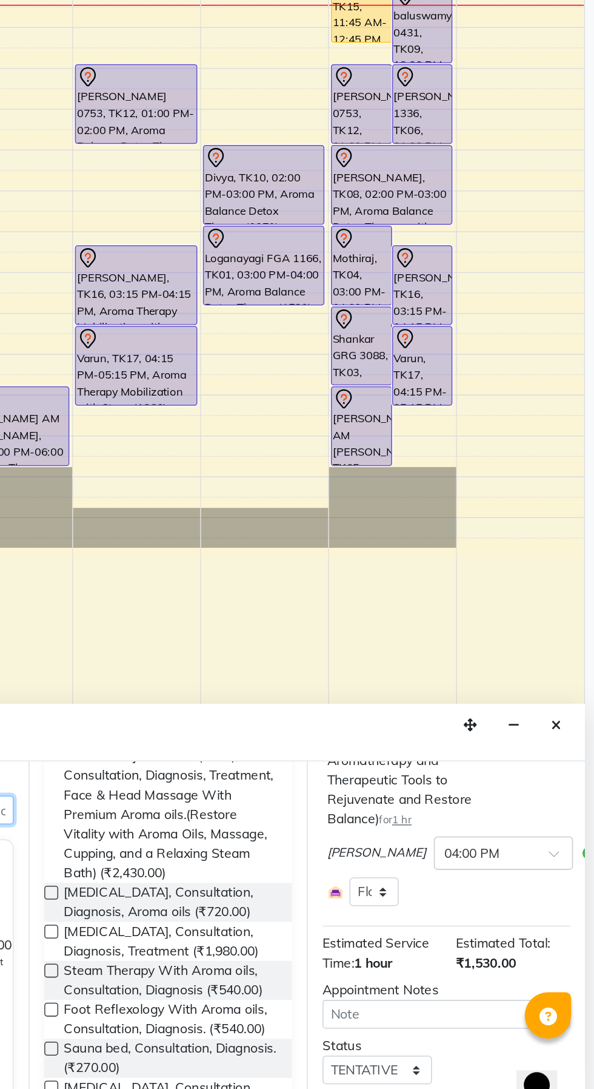
scroll to position [167, 0]
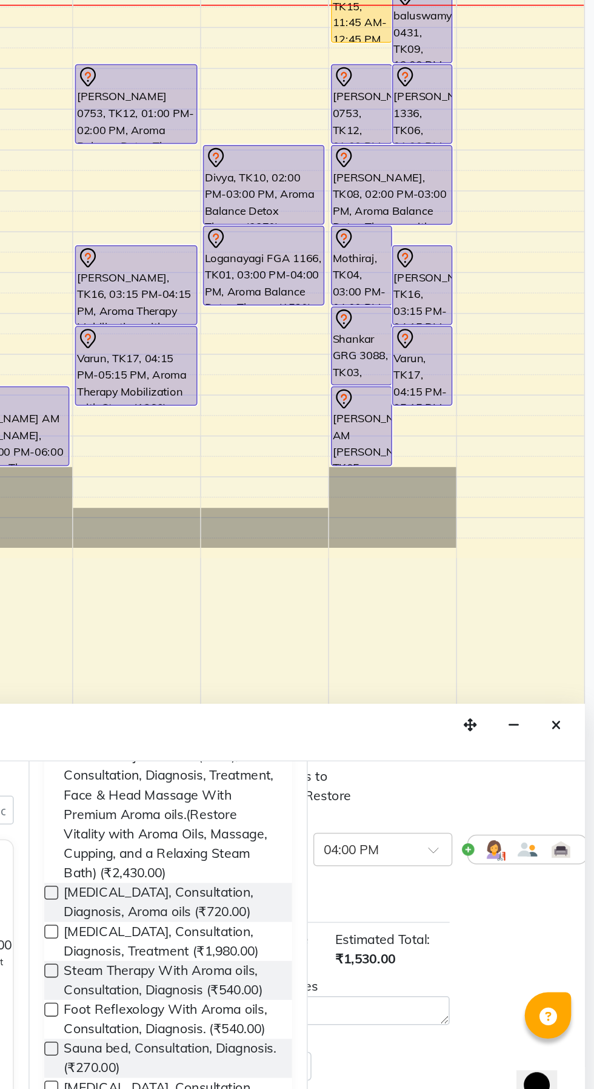
click at [594, 916] on icon at bounding box center [598, 911] width 7 height 8
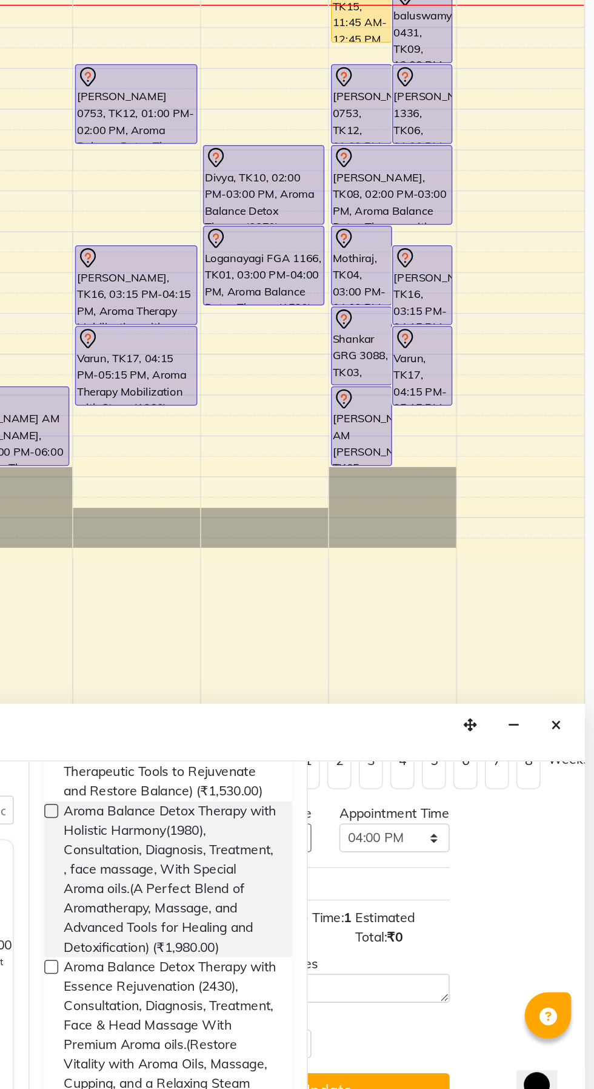
scroll to position [205, 0]
click at [367, 871] on span "Aroma Balance Detox Therapy(1530), Consultations, Diagnoses, Treatment, Aroma o…" at bounding box center [317, 843] width 140 height 76
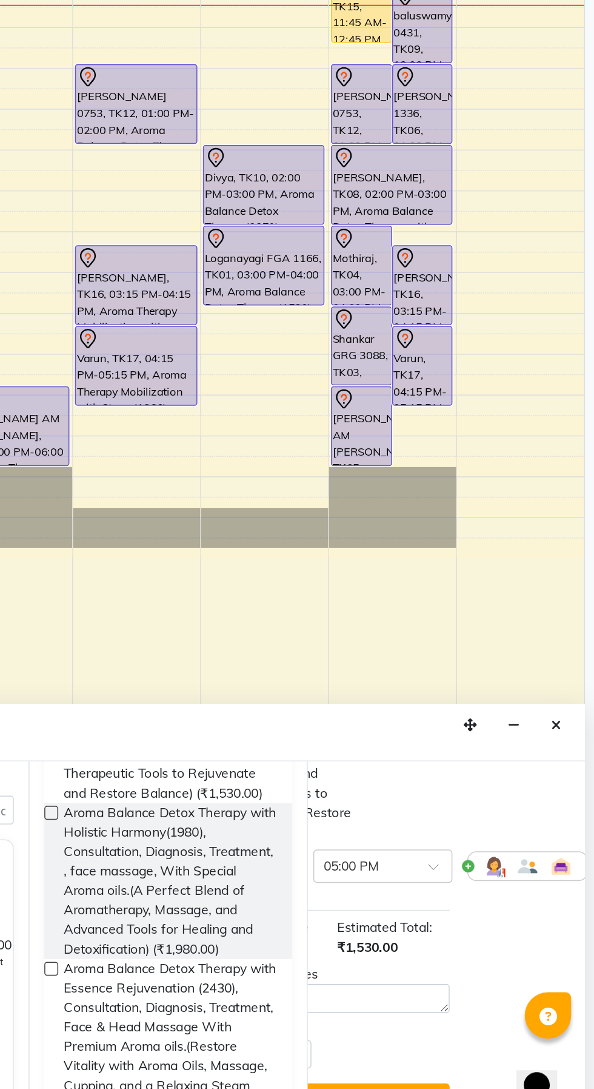
checkbox input "false"
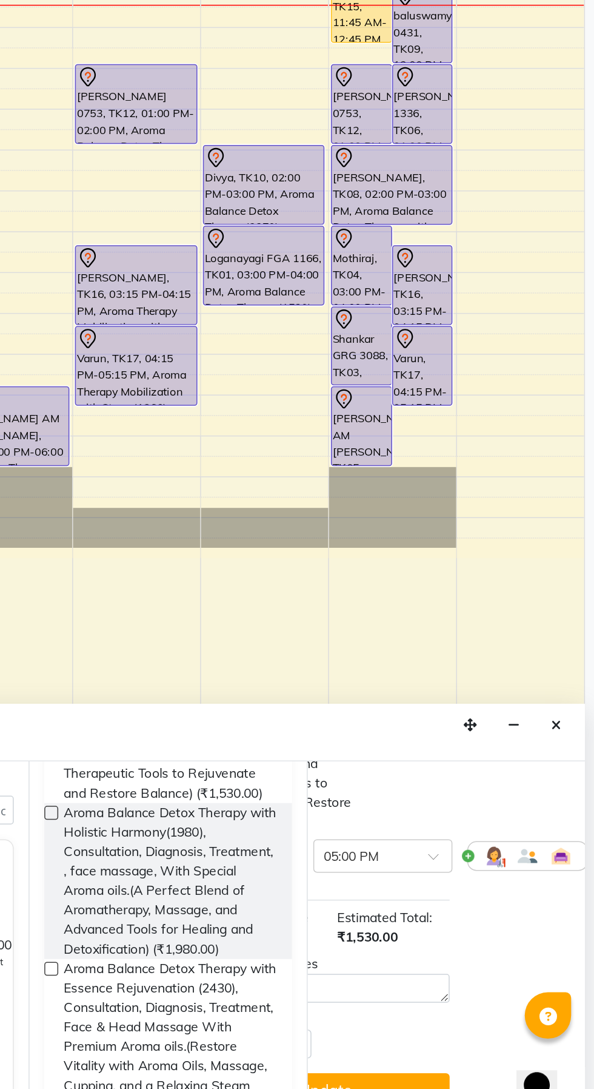
click at [522, 913] on img at bounding box center [529, 916] width 15 height 15
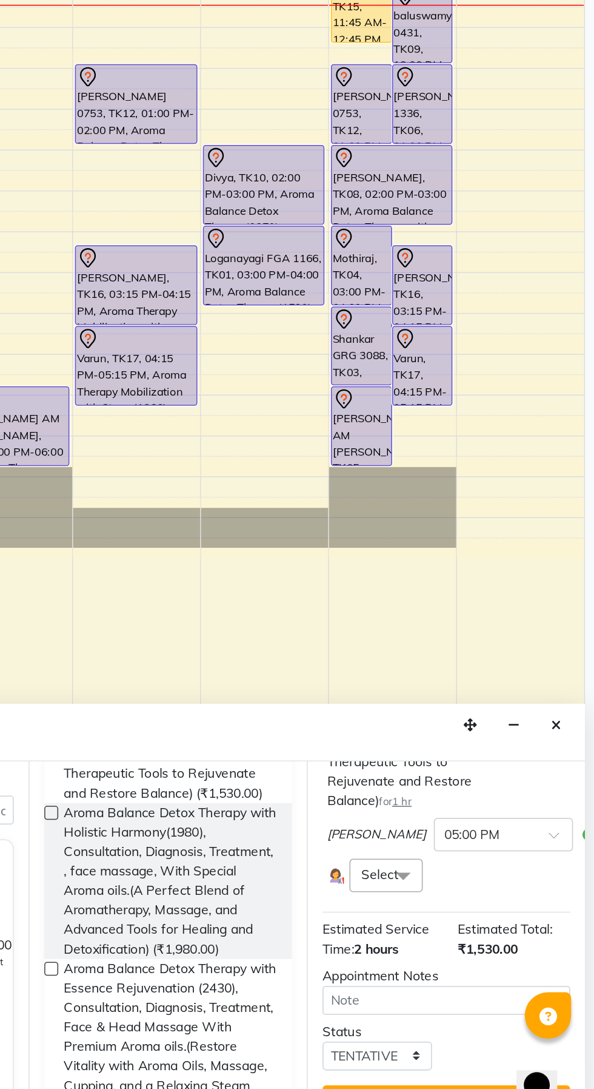
click at [464, 941] on span at bounding box center [469, 929] width 24 height 23
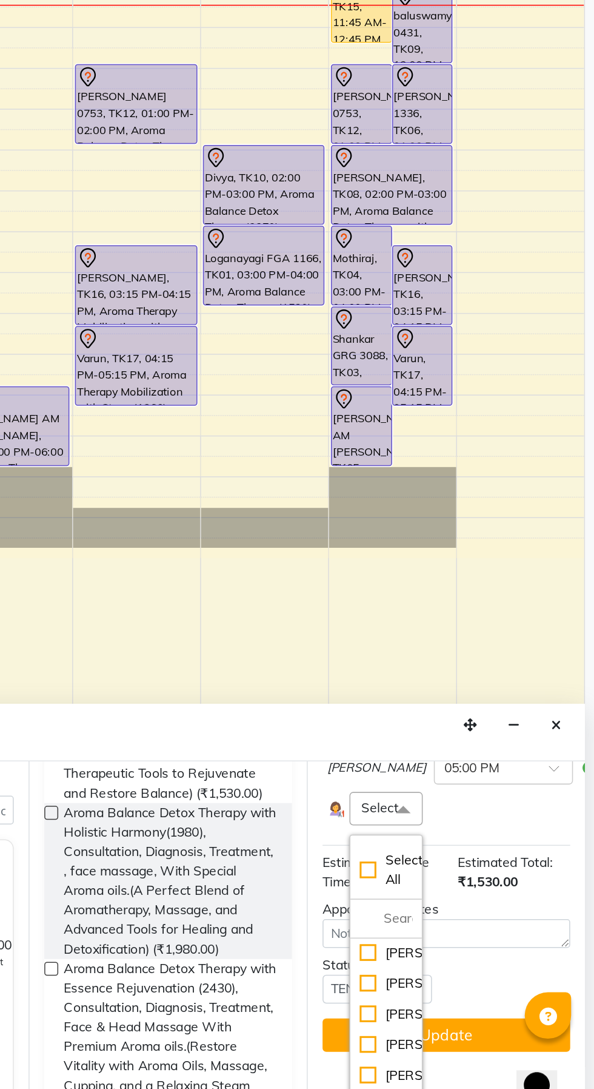
click at [459, 1013] on div "[PERSON_NAME]" at bounding box center [458, 1019] width 35 height 13
checkbox input "true"
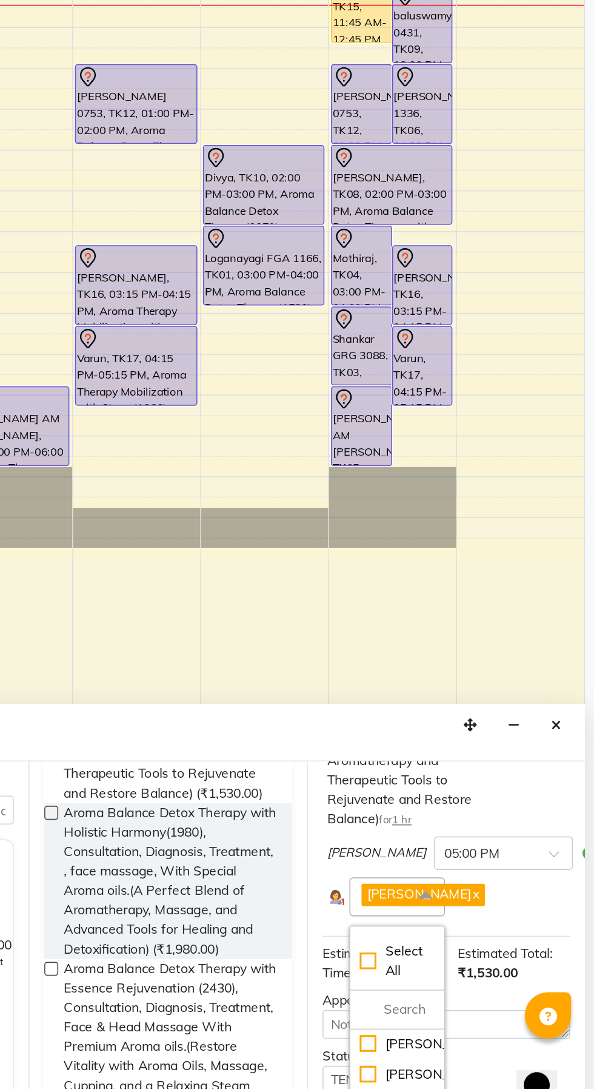
click at [506, 920] on input "text" at bounding box center [522, 913] width 53 height 13
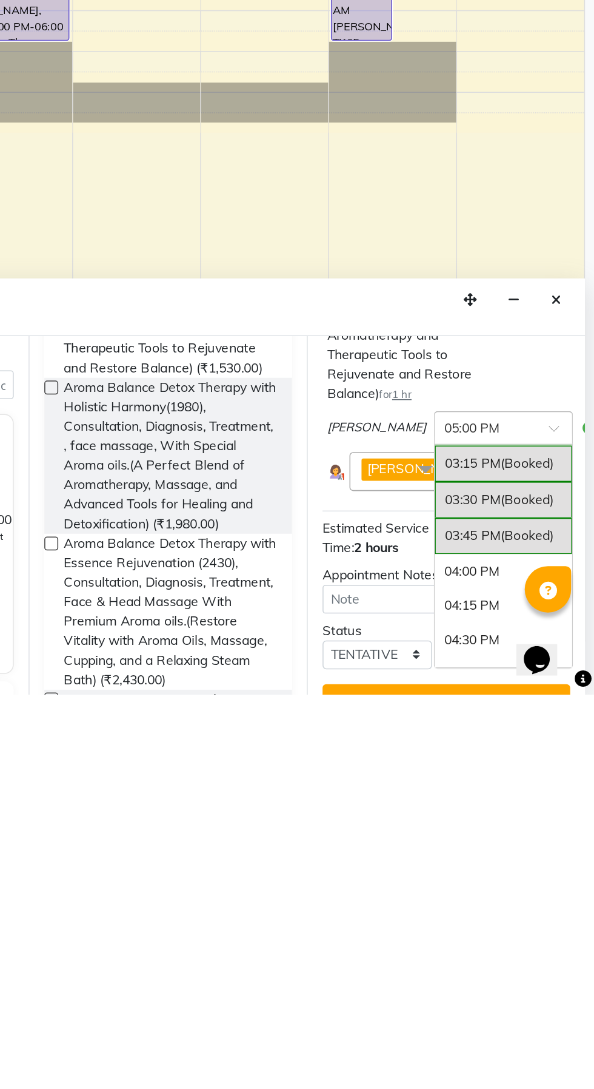
click at [533, 990] on span "(Booked)" at bounding box center [550, 985] width 35 height 11
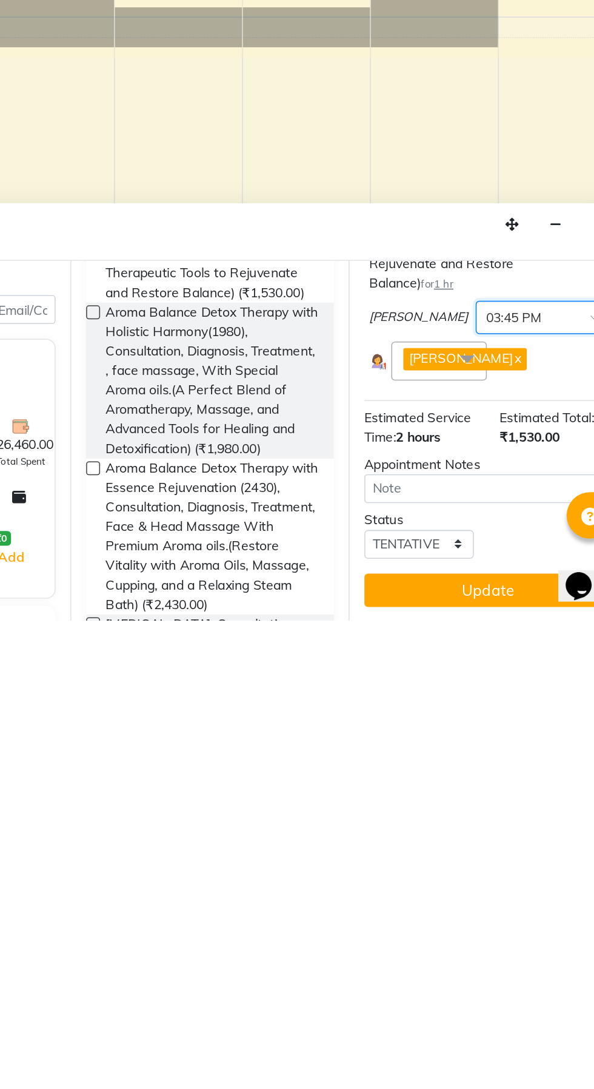
click at [466, 1062] on button "Update" at bounding box center [498, 1069] width 162 height 22
